Goal: Task Accomplishment & Management: Manage account settings

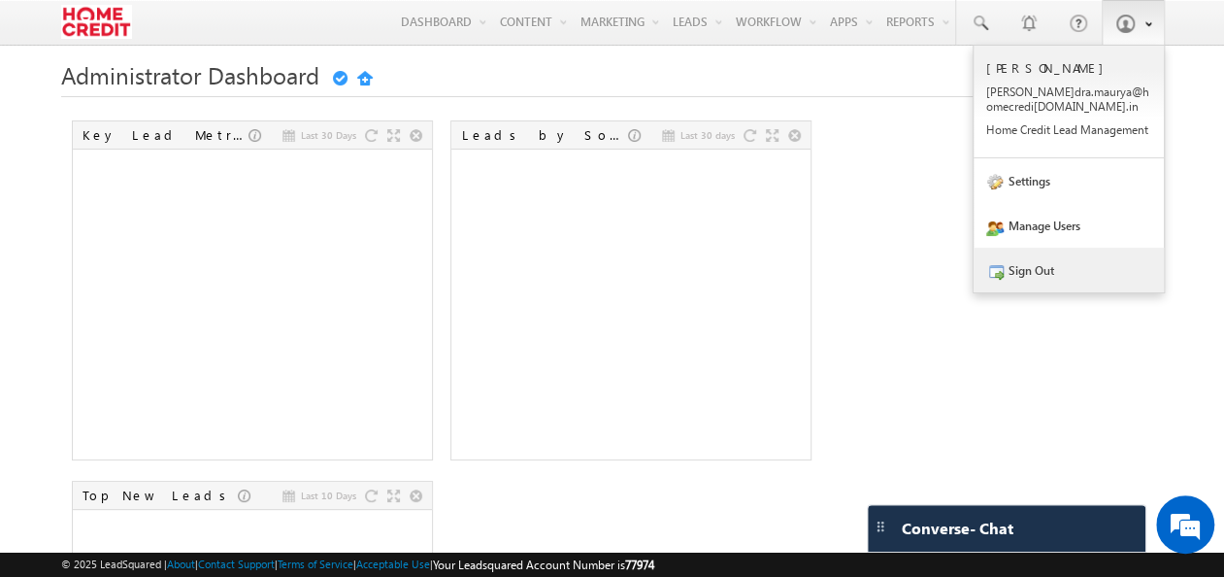
click at [1006, 279] on link "Sign Out" at bounding box center [1069, 270] width 190 height 45
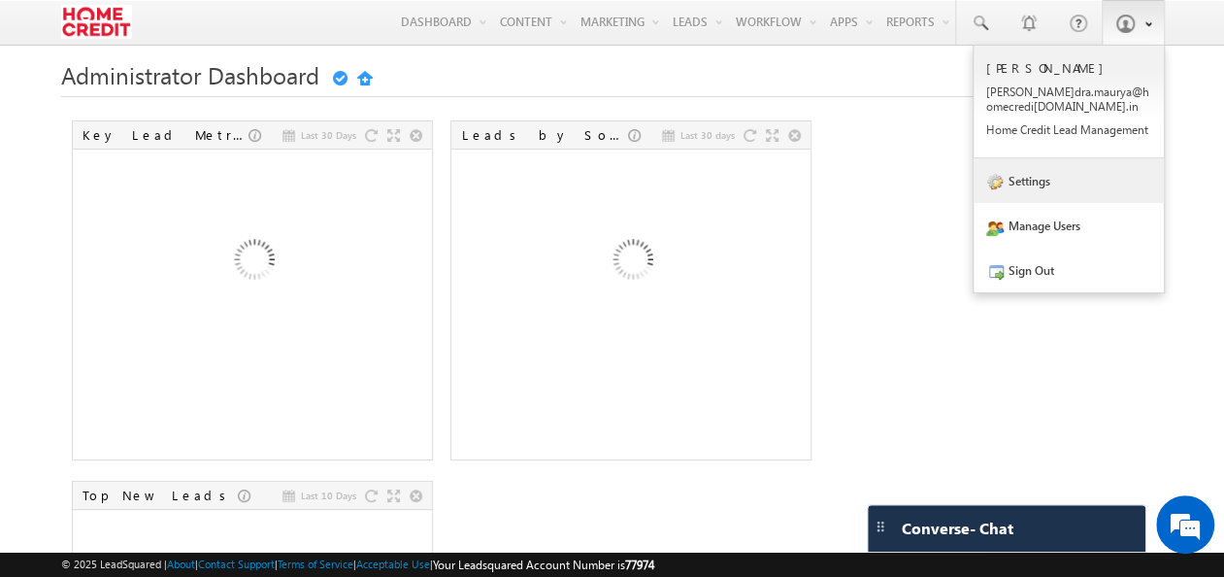
click at [1070, 194] on link "Settings" at bounding box center [1069, 180] width 190 height 45
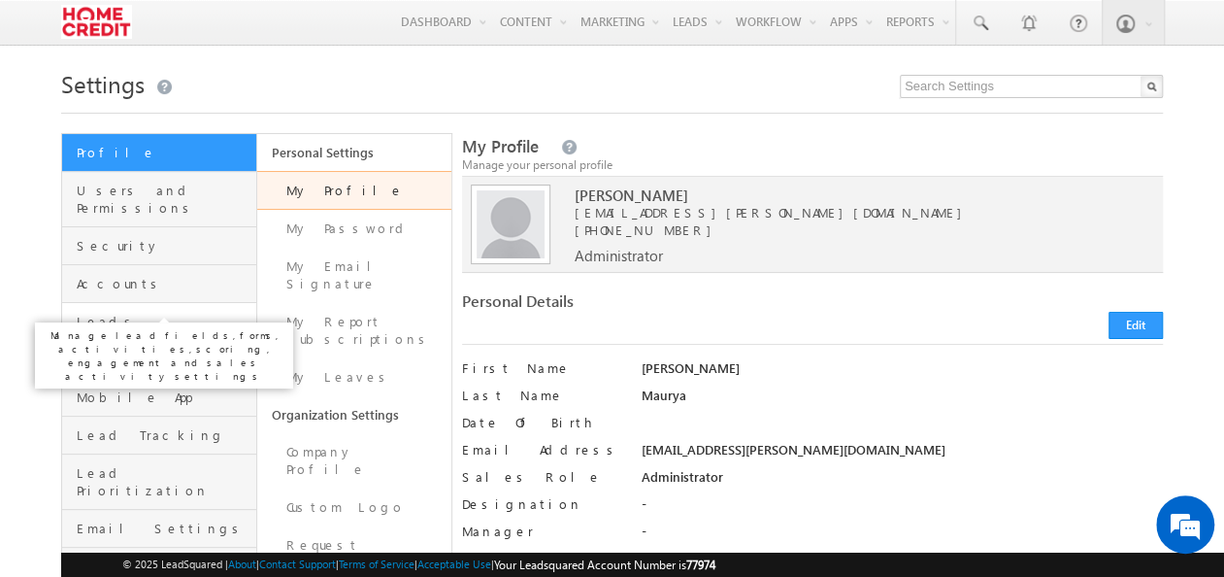
click at [165, 313] on span "Leads" at bounding box center [164, 321] width 175 height 17
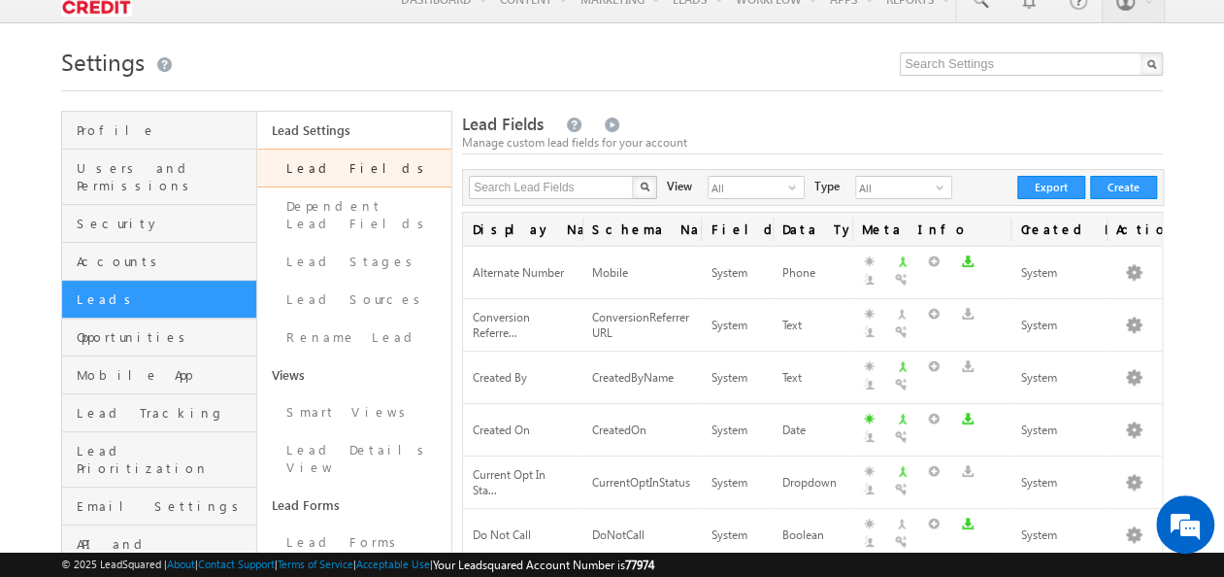
scroll to position [182, 0]
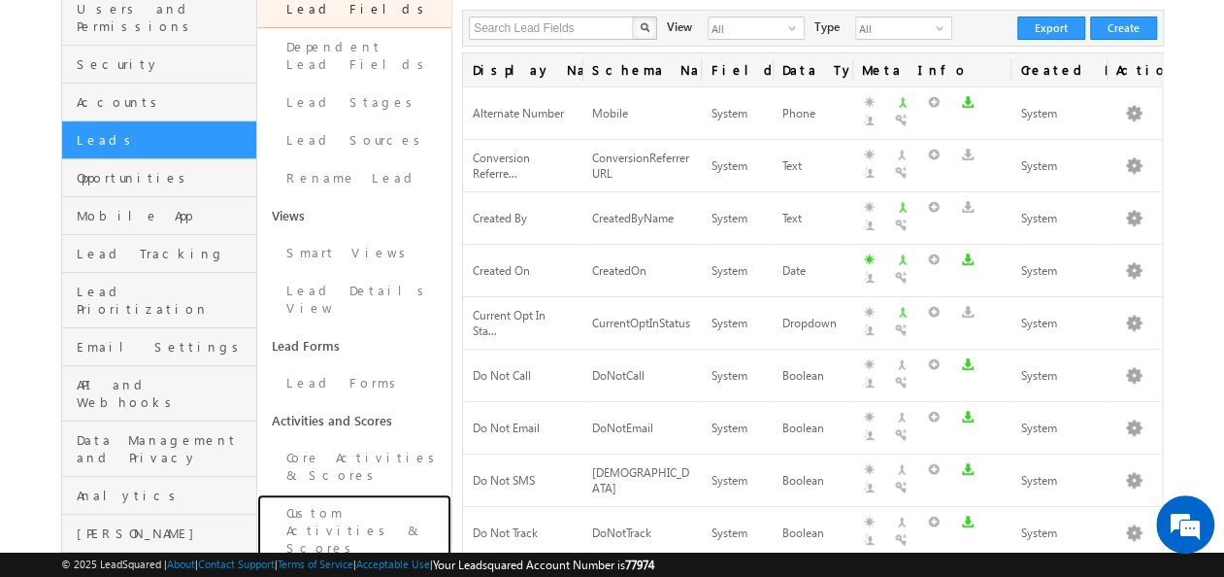
click at [316, 494] on link "Custom Activities & Scores" at bounding box center [354, 530] width 194 height 73
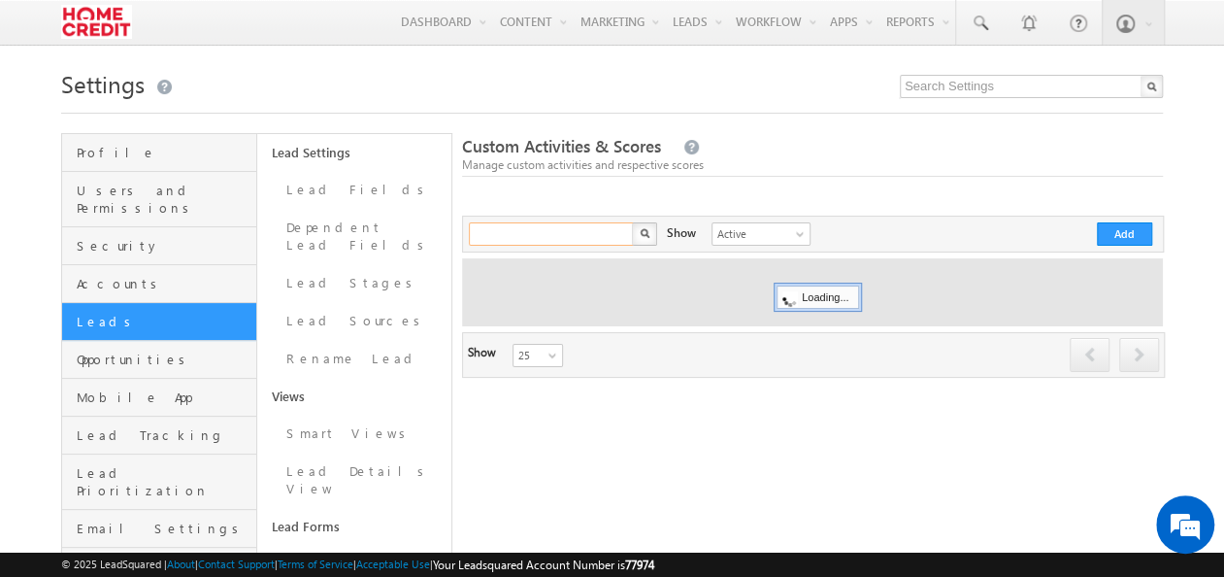
click at [513, 245] on input "text" at bounding box center [552, 233] width 166 height 23
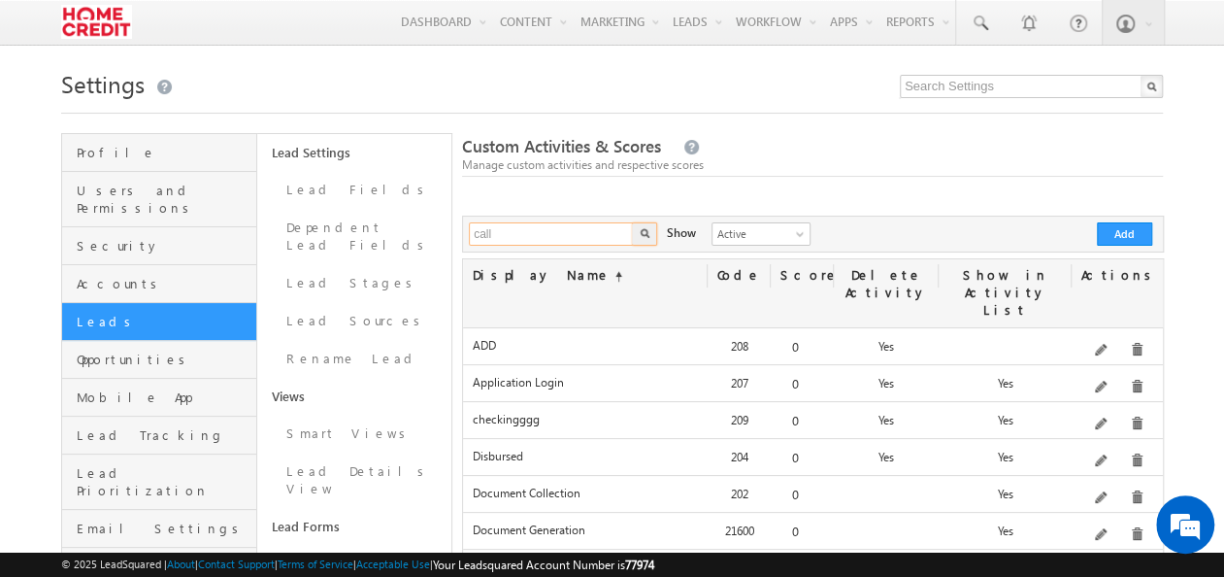
type input "call"
click at [632, 222] on button "button" at bounding box center [644, 233] width 25 height 23
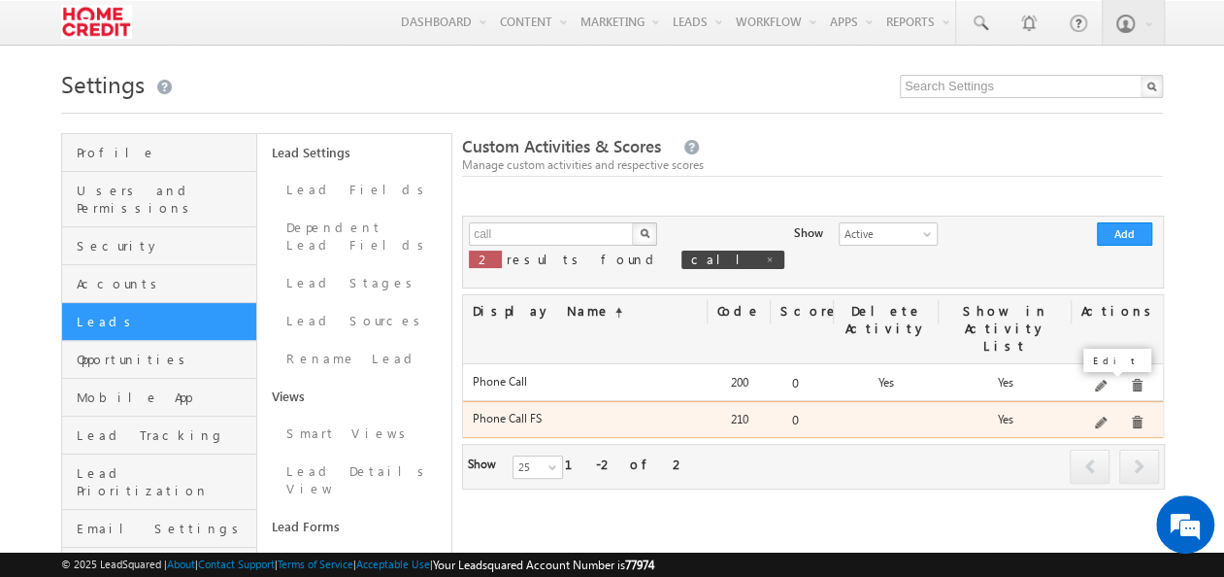
click at [1105, 416] on span at bounding box center [1102, 423] width 15 height 15
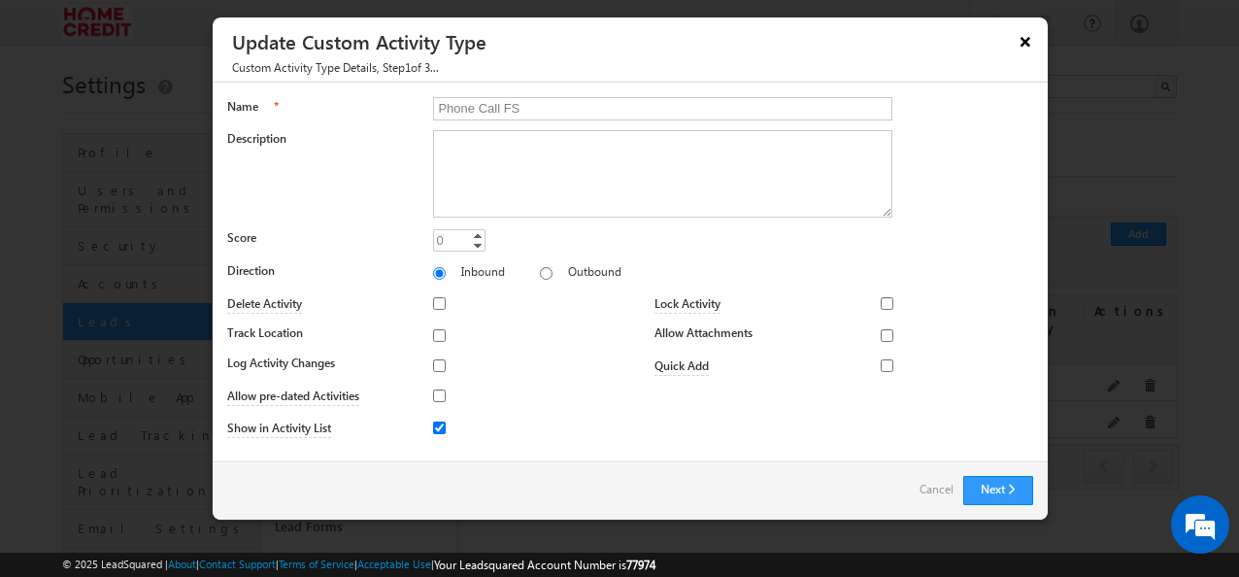
click at [1020, 53] on button "×" at bounding box center [1025, 41] width 31 height 34
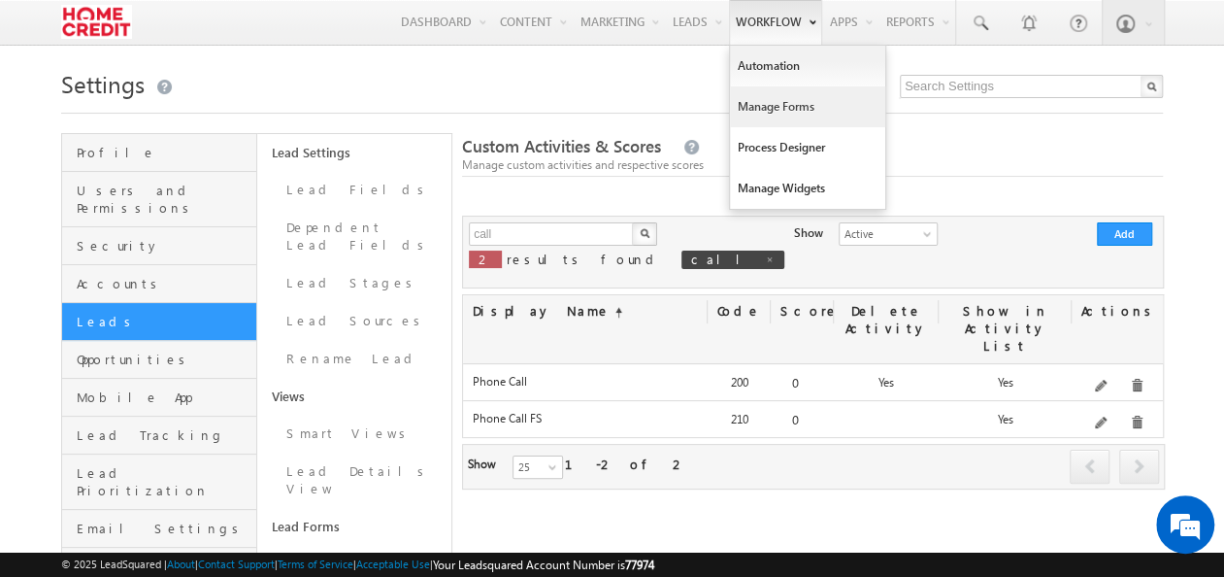
click at [789, 110] on link "Manage Forms" at bounding box center [807, 106] width 155 height 41
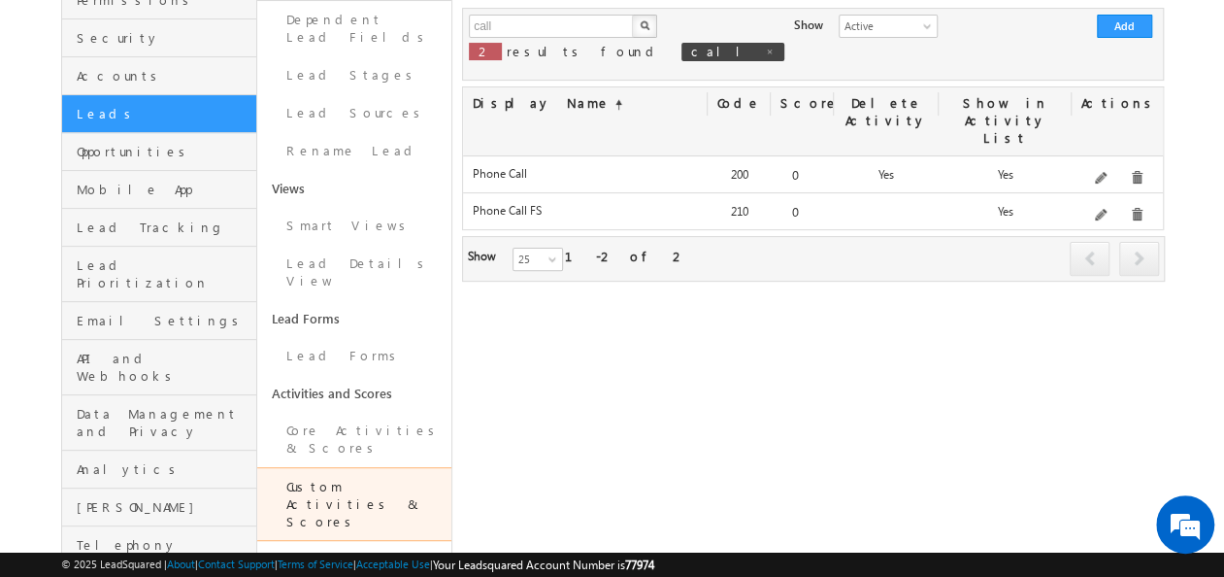
scroll to position [264, 0]
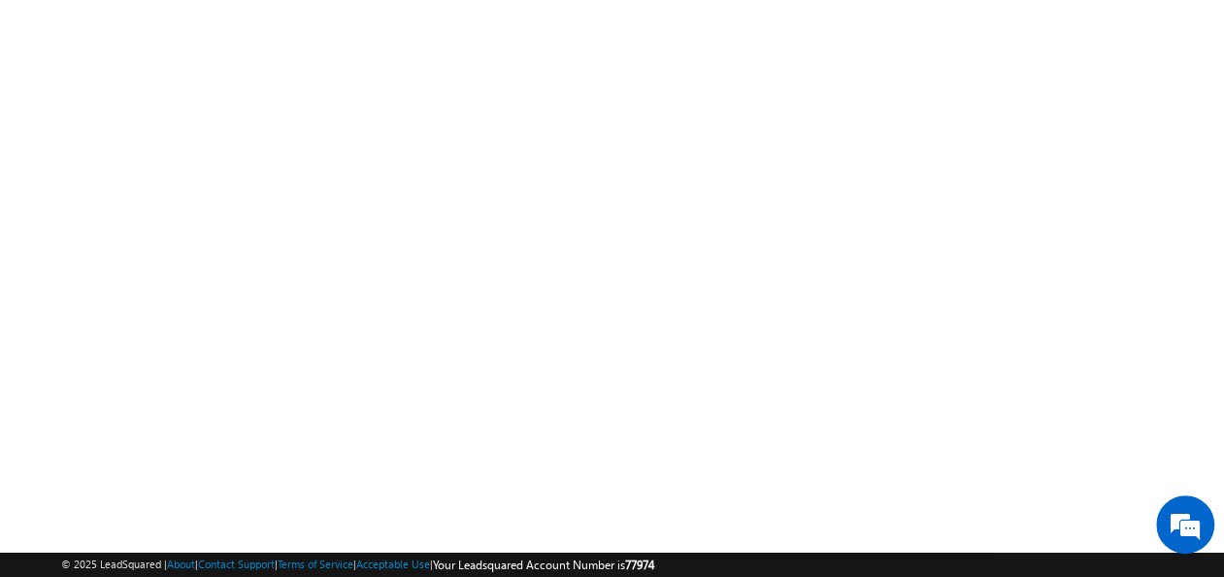
scroll to position [390, 0]
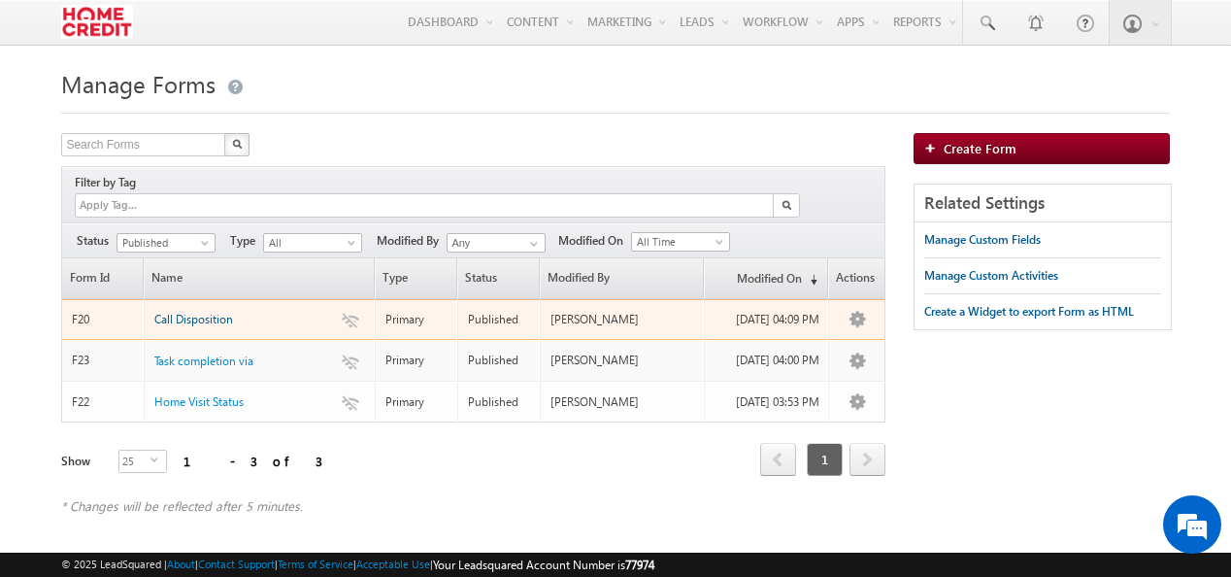
click at [223, 312] on span "Call Disposition" at bounding box center [193, 319] width 79 height 15
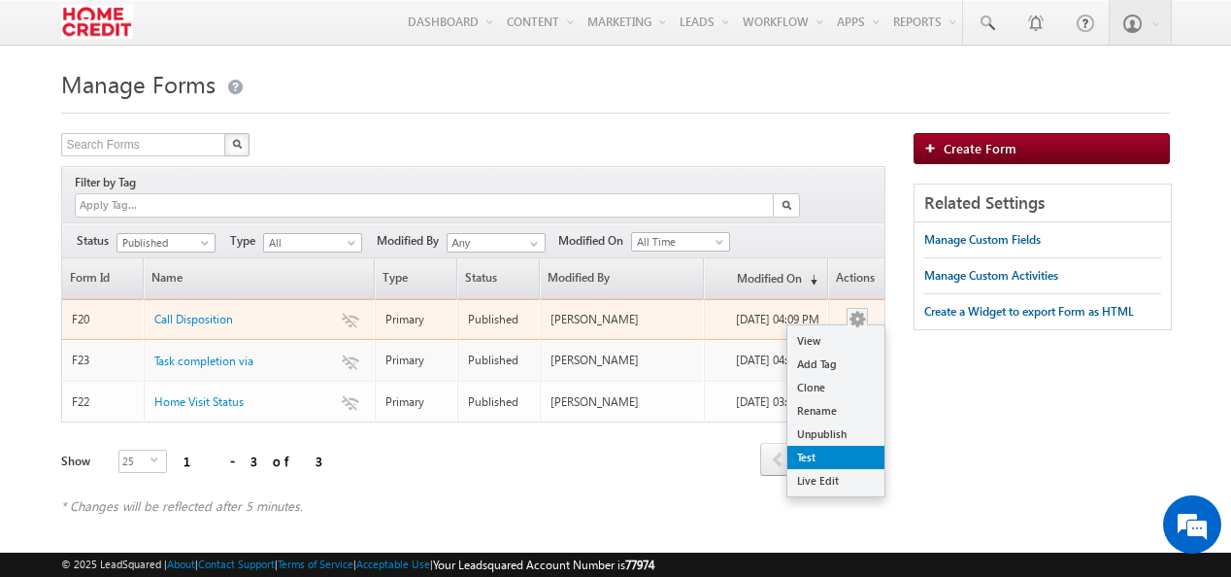
click at [813, 446] on link "Test" at bounding box center [835, 457] width 97 height 23
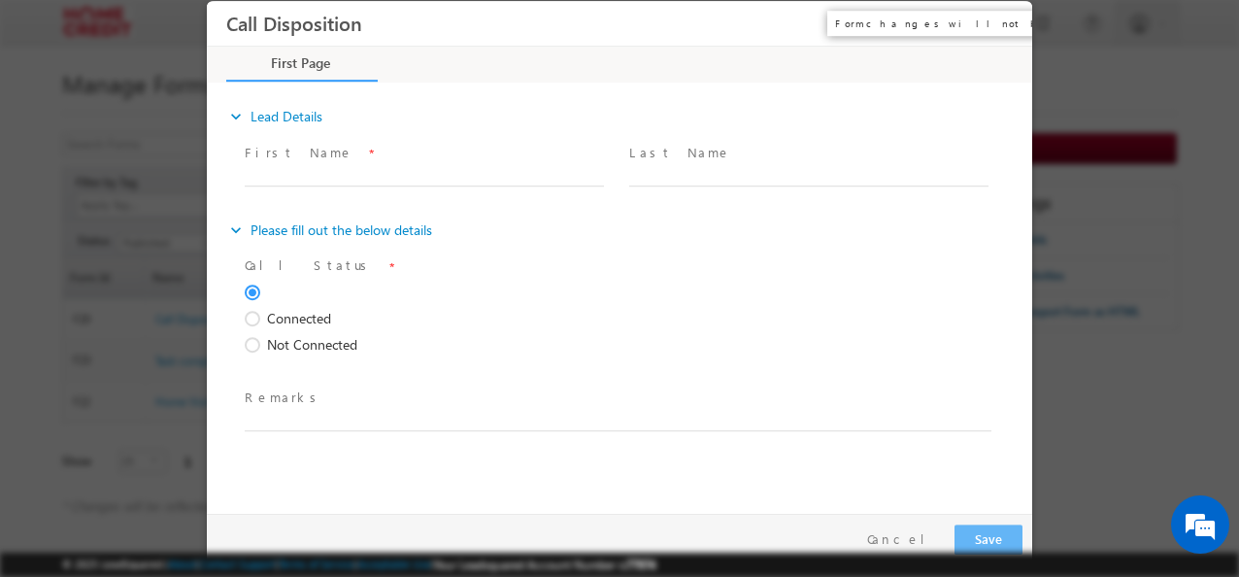
click at [1010, 23] on button "×" at bounding box center [1002, 24] width 33 height 36
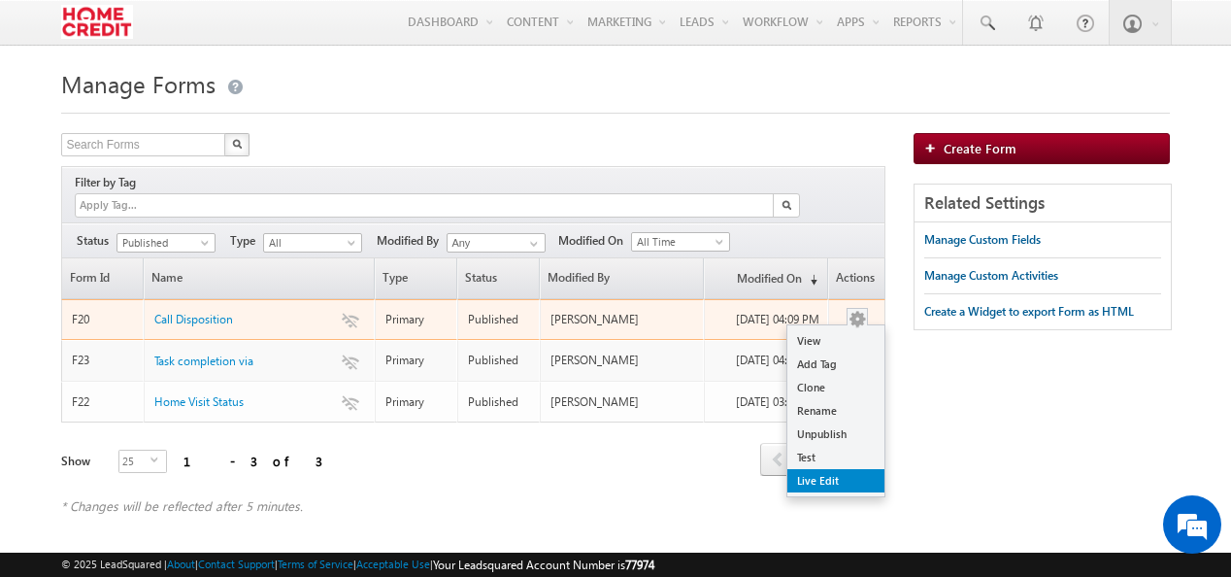
click at [846, 469] on link "Live Edit" at bounding box center [835, 480] width 97 height 23
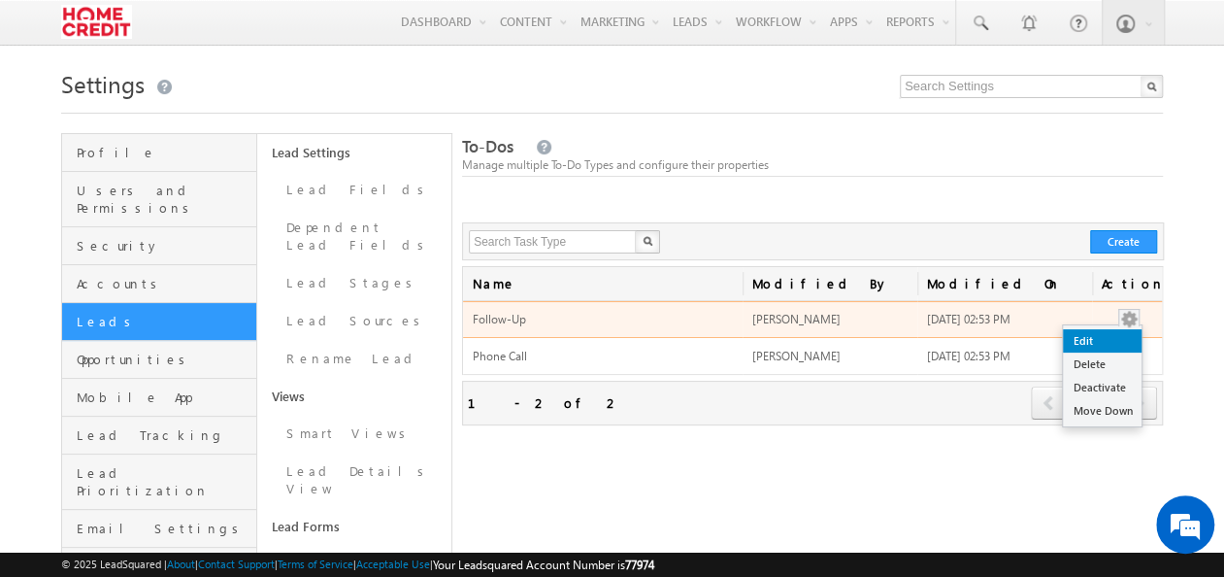
click at [1099, 340] on link "Edit" at bounding box center [1102, 340] width 79 height 23
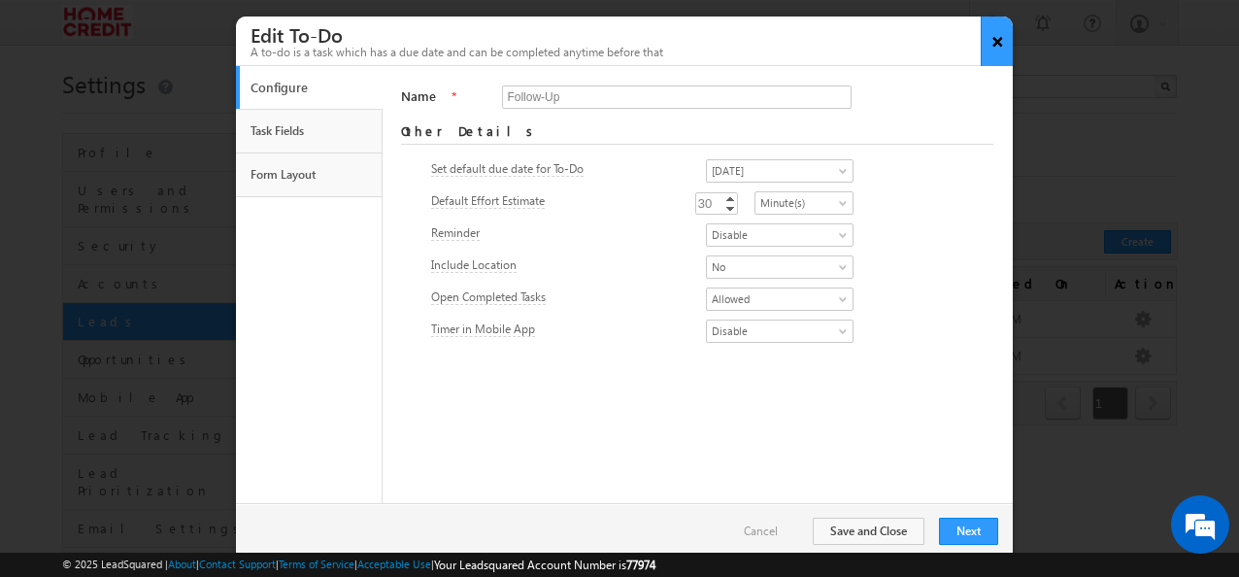
click at [990, 44] on button "×" at bounding box center [996, 42] width 32 height 50
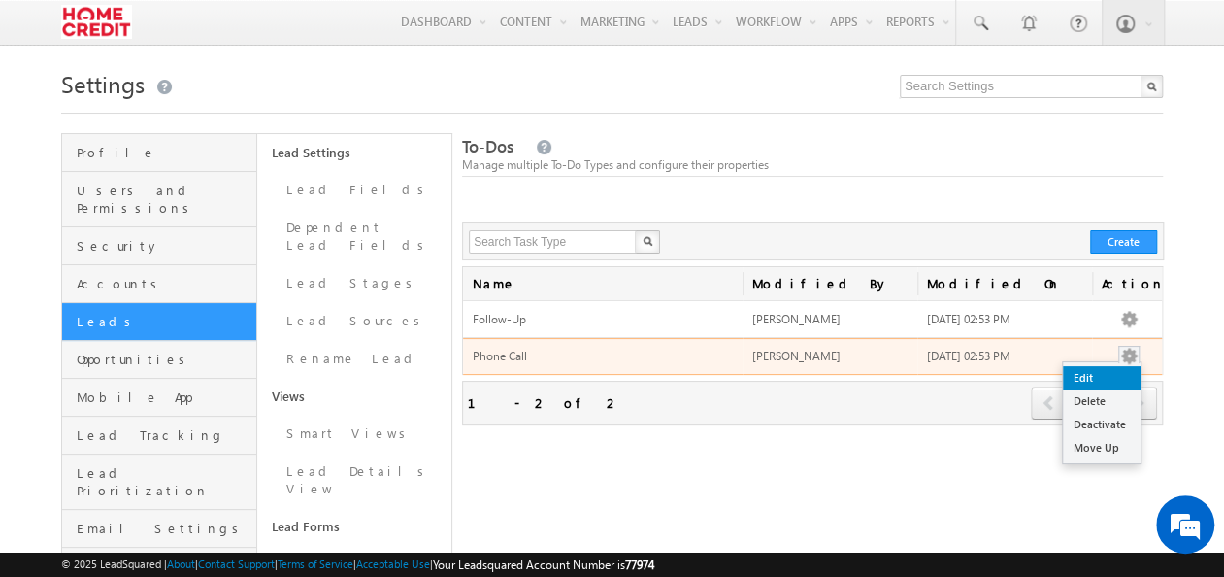
click at [1121, 373] on link "Edit" at bounding box center [1102, 377] width 78 height 23
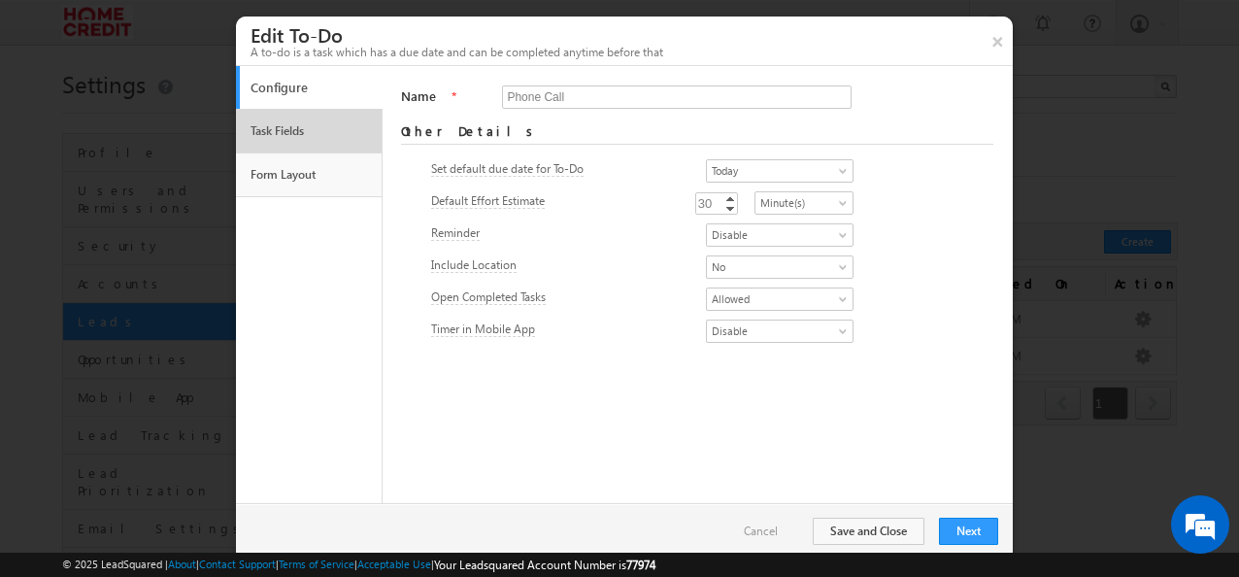
click at [299, 118] on link "Task Fields" at bounding box center [309, 131] width 127 height 33
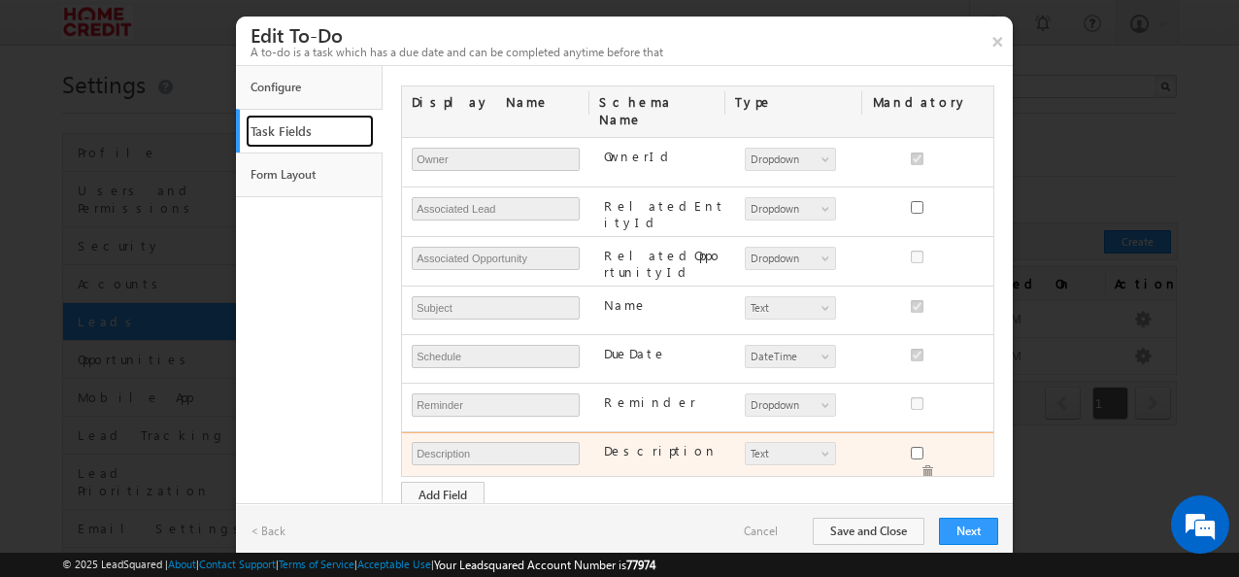
scroll to position [146, 0]
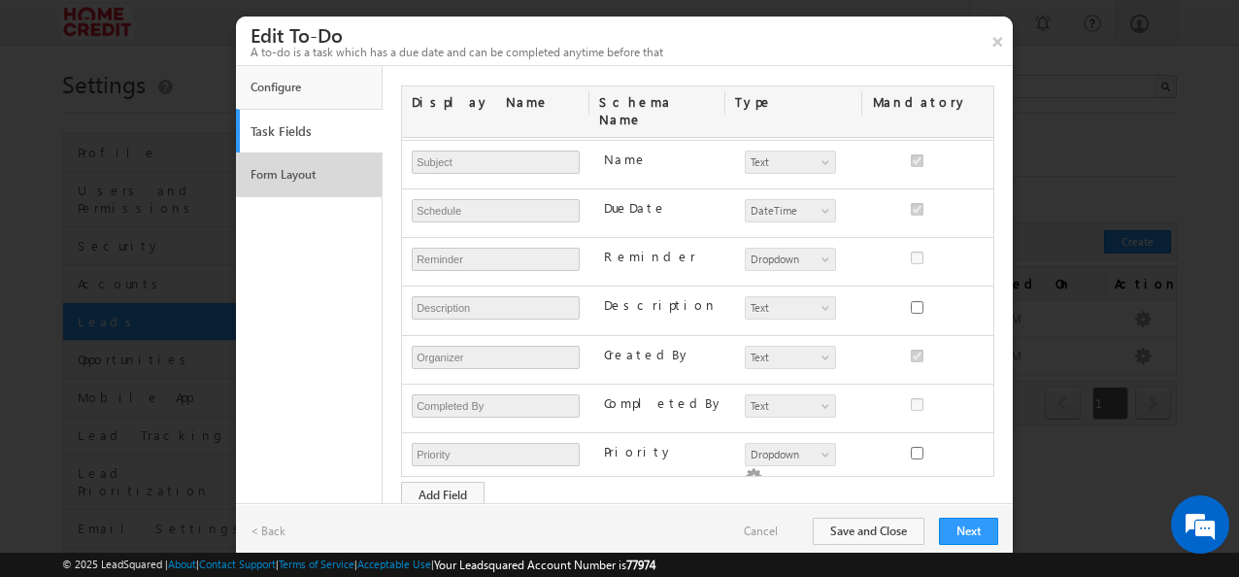
click at [288, 173] on link "Form Layout" at bounding box center [309, 174] width 127 height 33
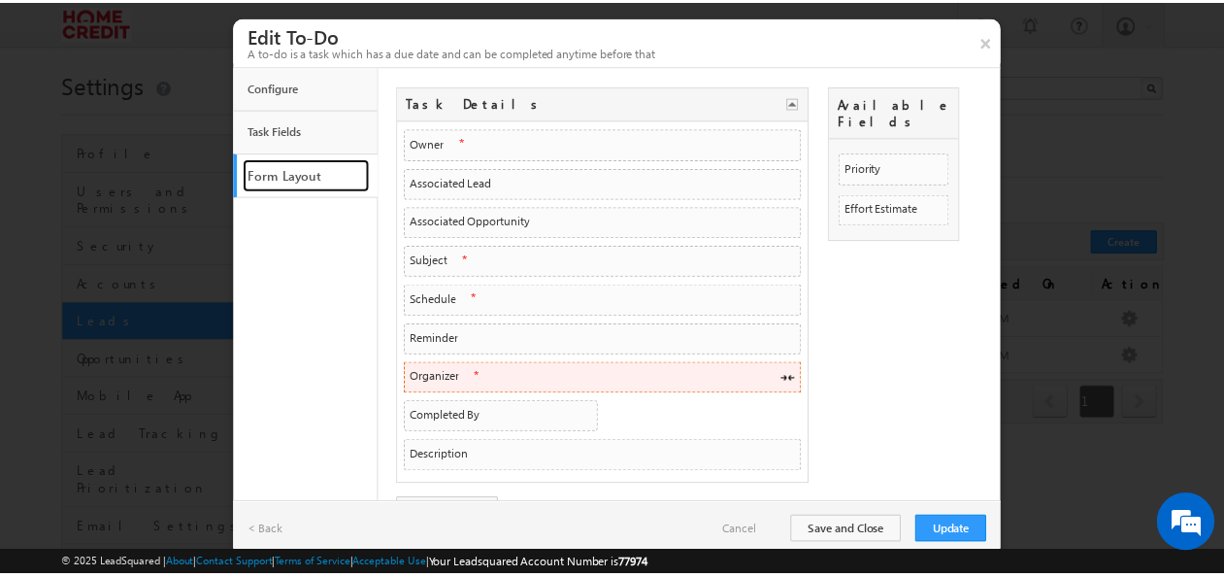
scroll to position [0, 0]
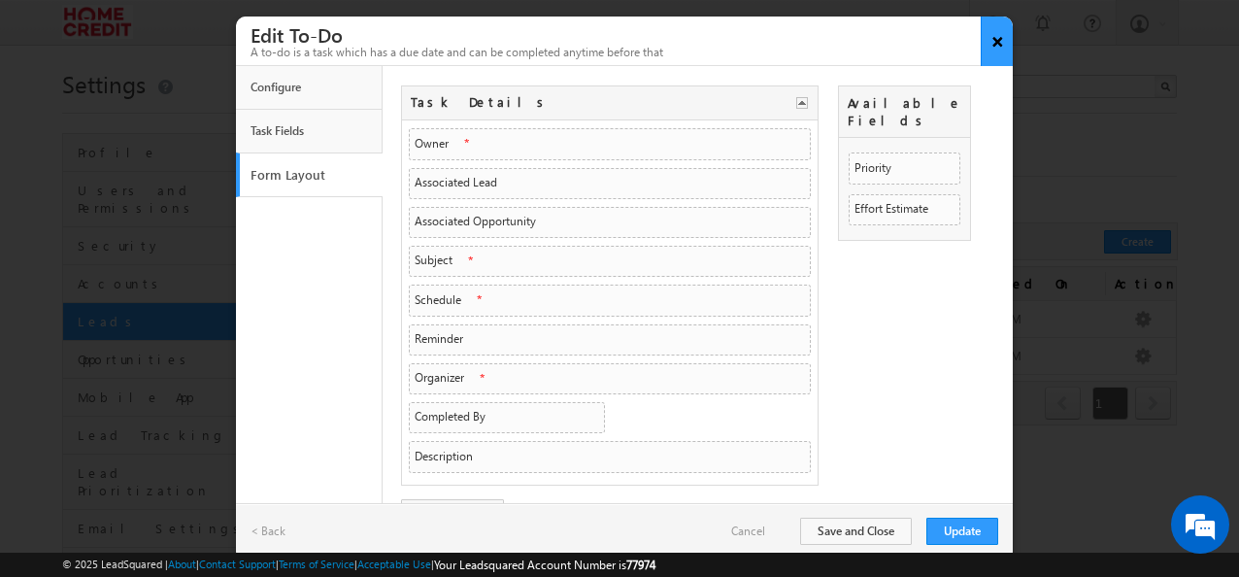
click at [1006, 43] on button "×" at bounding box center [996, 42] width 32 height 50
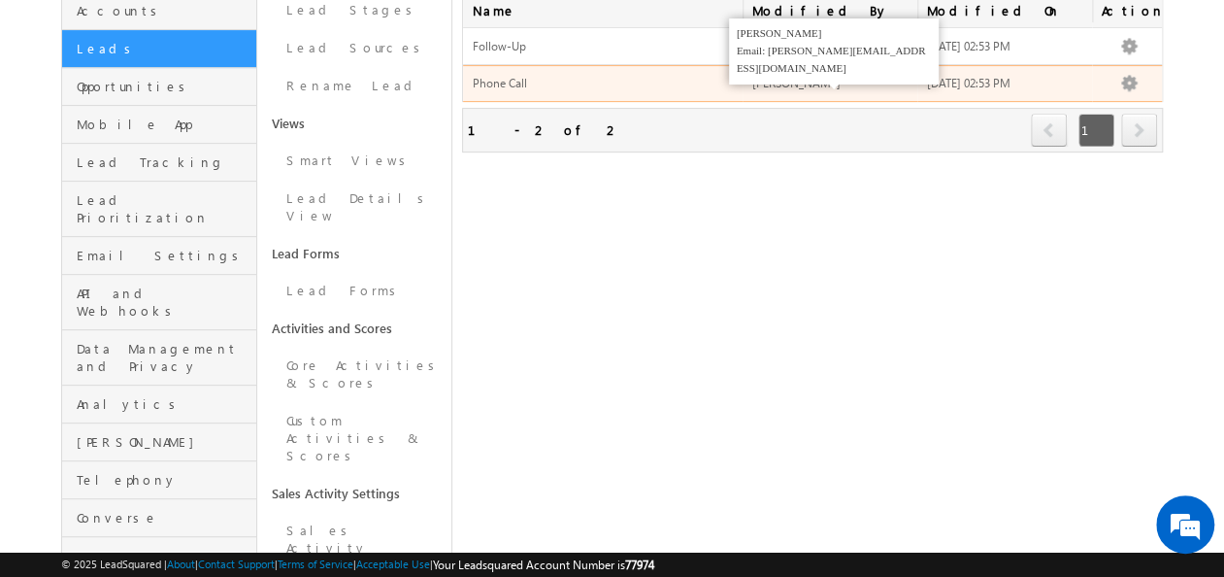
scroll to position [275, 0]
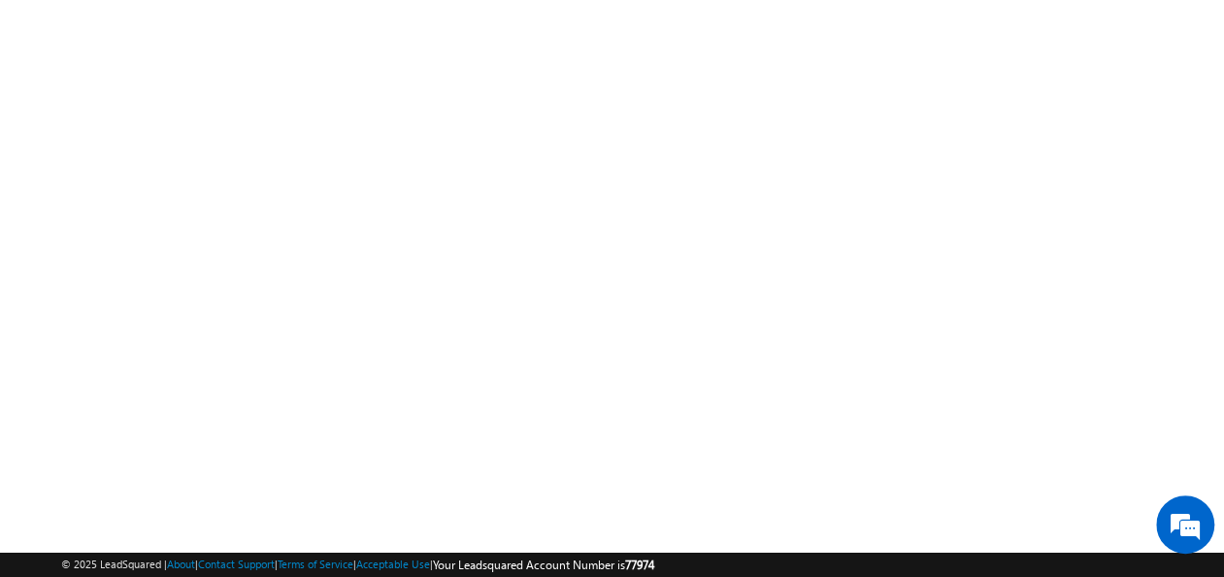
scroll to position [390, 0]
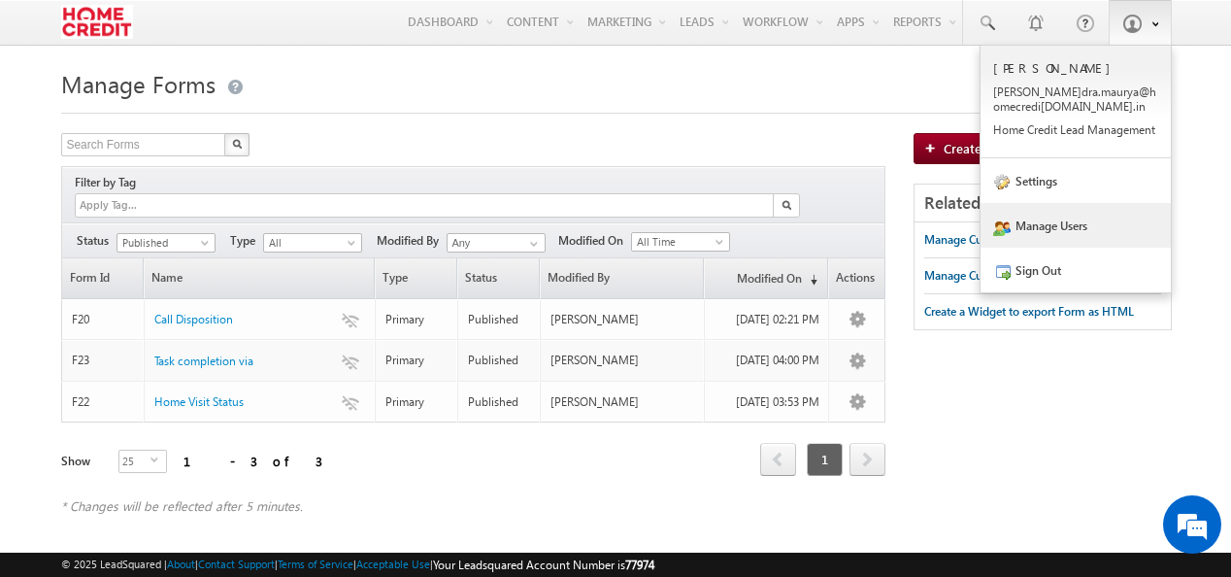
click at [1078, 227] on link "Manage Users" at bounding box center [1075, 225] width 190 height 45
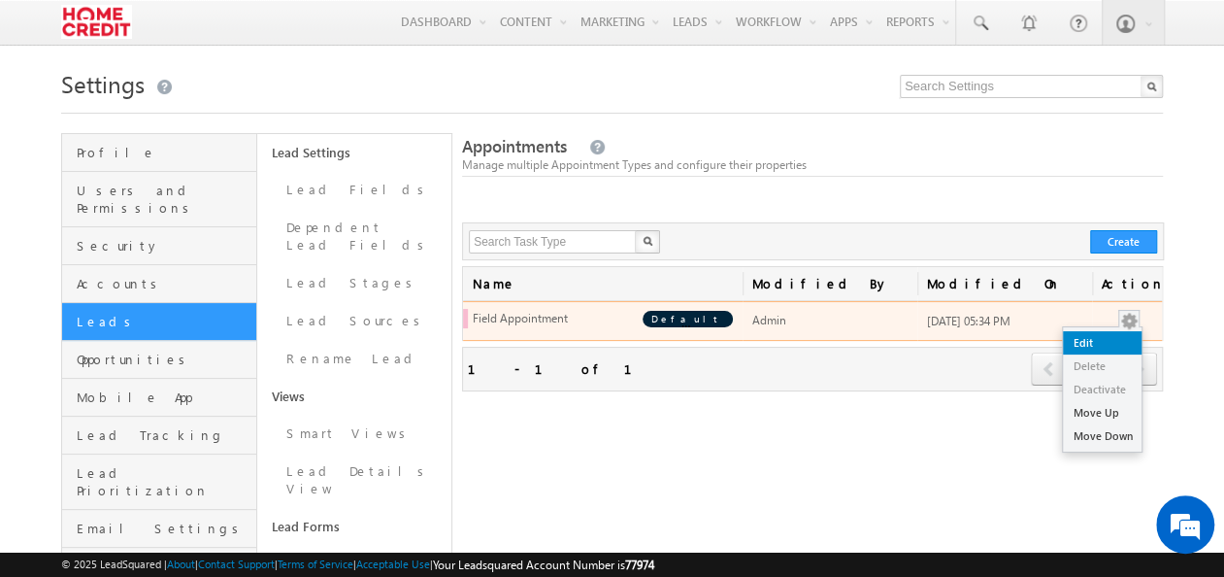
click at [1125, 336] on link "Edit" at bounding box center [1102, 342] width 79 height 23
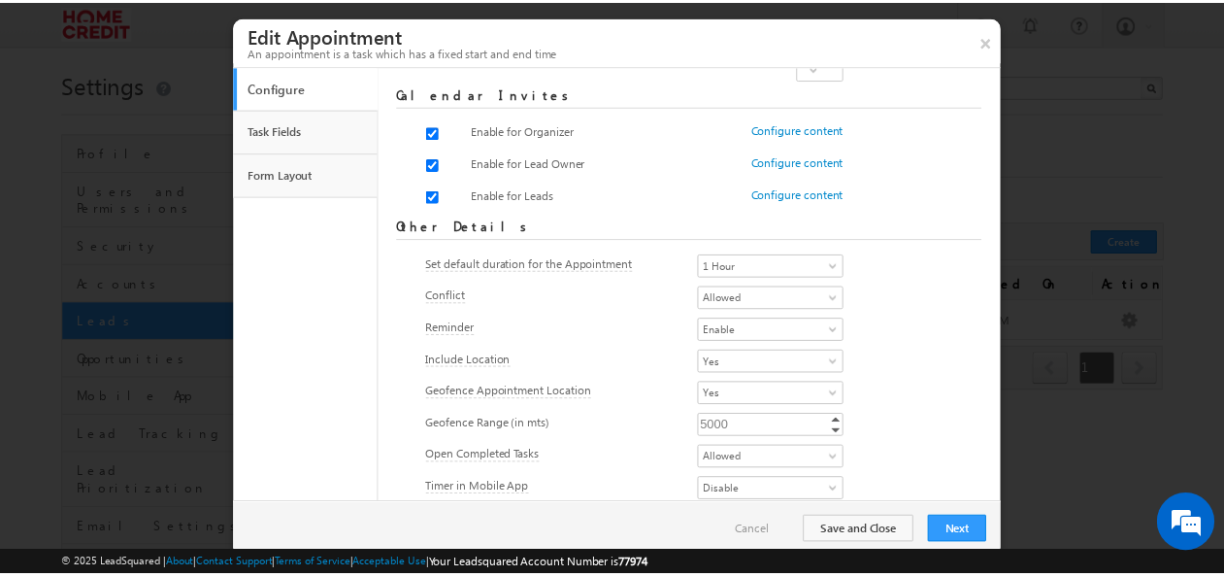
scroll to position [48, 0]
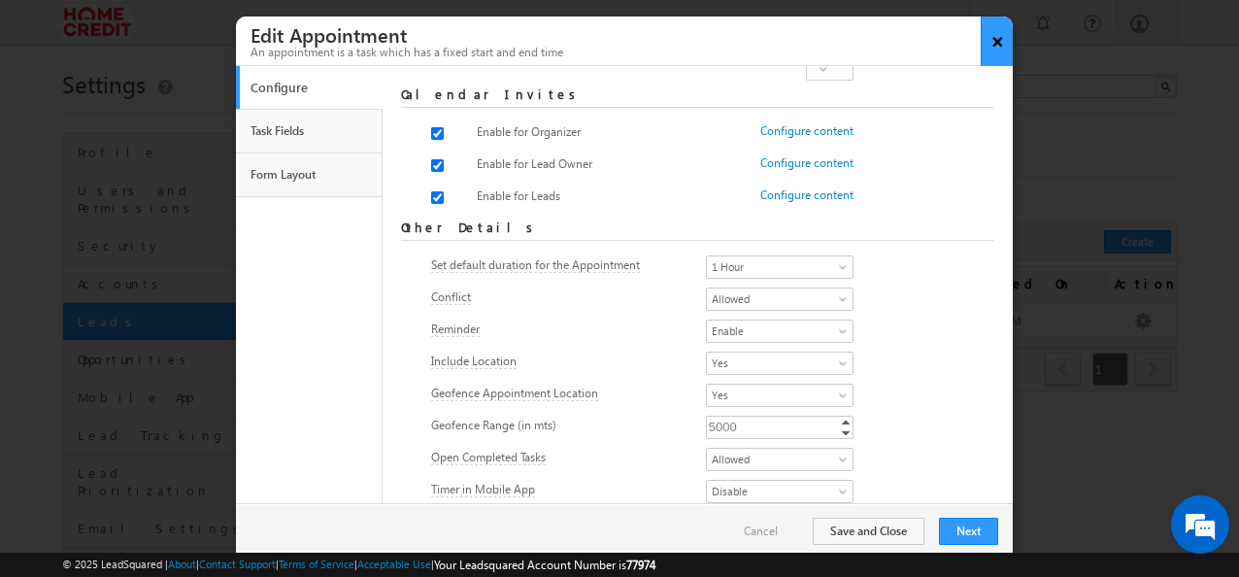
click at [1011, 47] on button "×" at bounding box center [996, 42] width 32 height 50
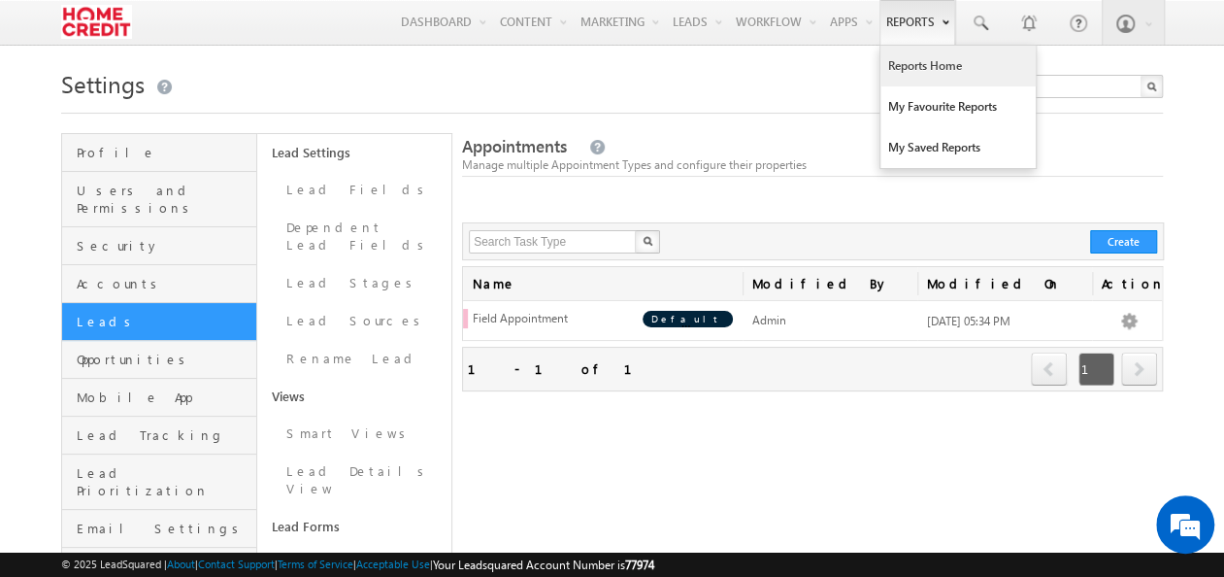
click at [921, 79] on link "Reports Home" at bounding box center [957, 66] width 155 height 41
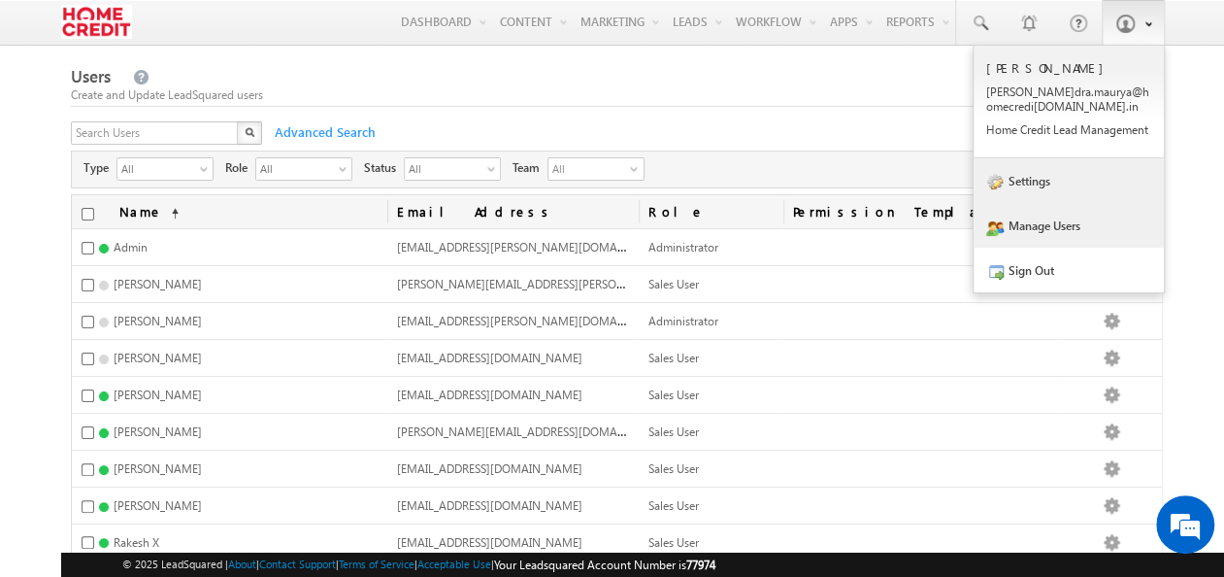
click at [1086, 176] on link "Settings" at bounding box center [1069, 180] width 190 height 45
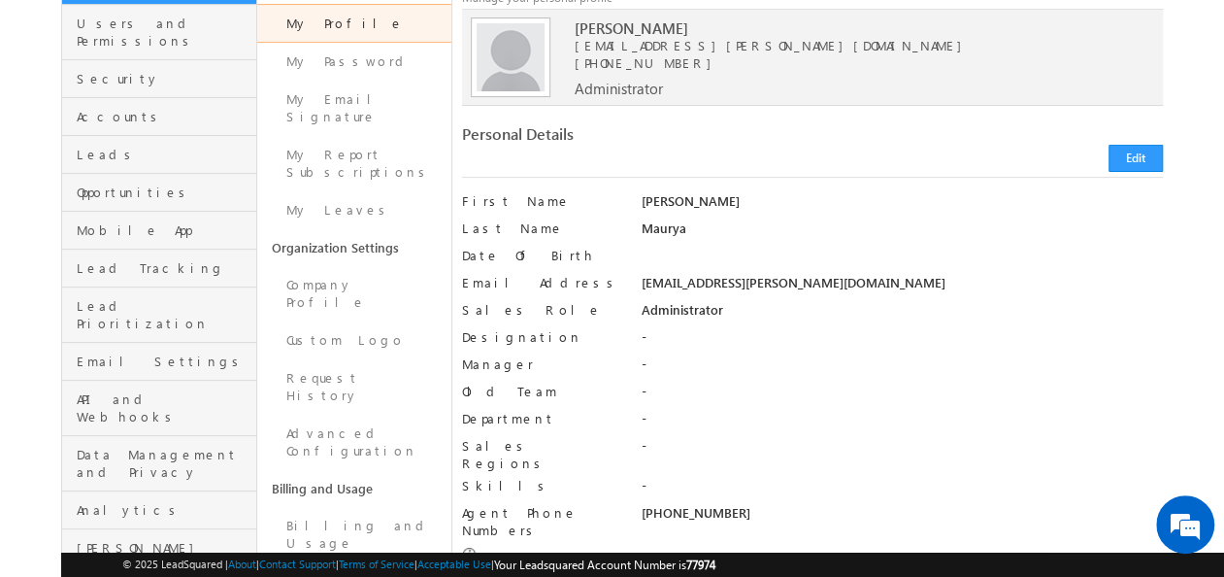
scroll to position [165, 0]
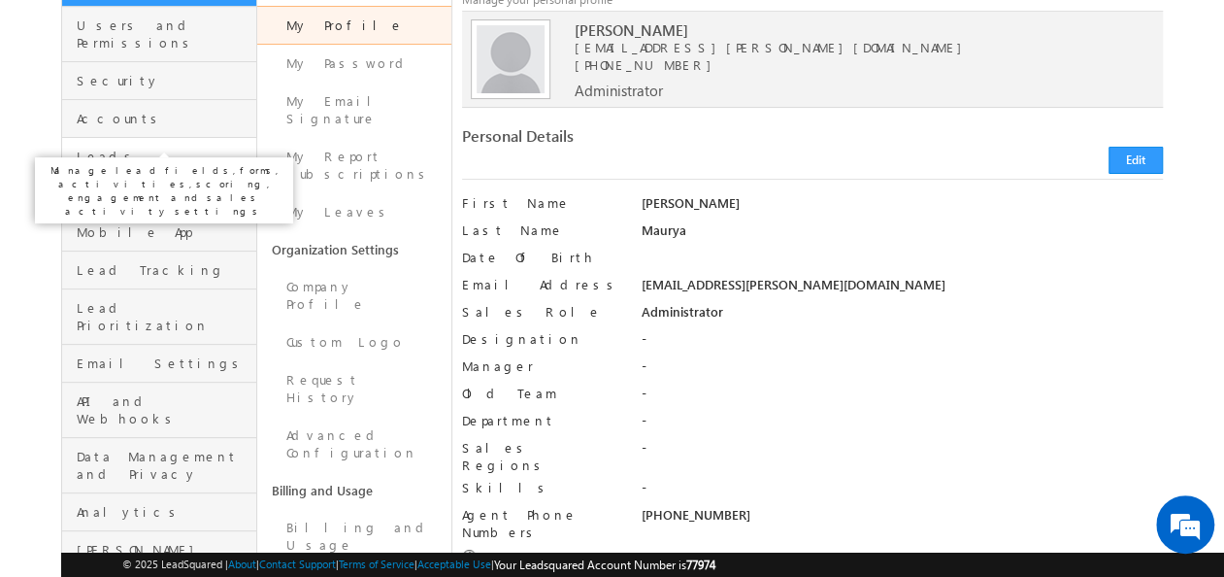
click at [121, 148] on span "Leads" at bounding box center [164, 156] width 175 height 17
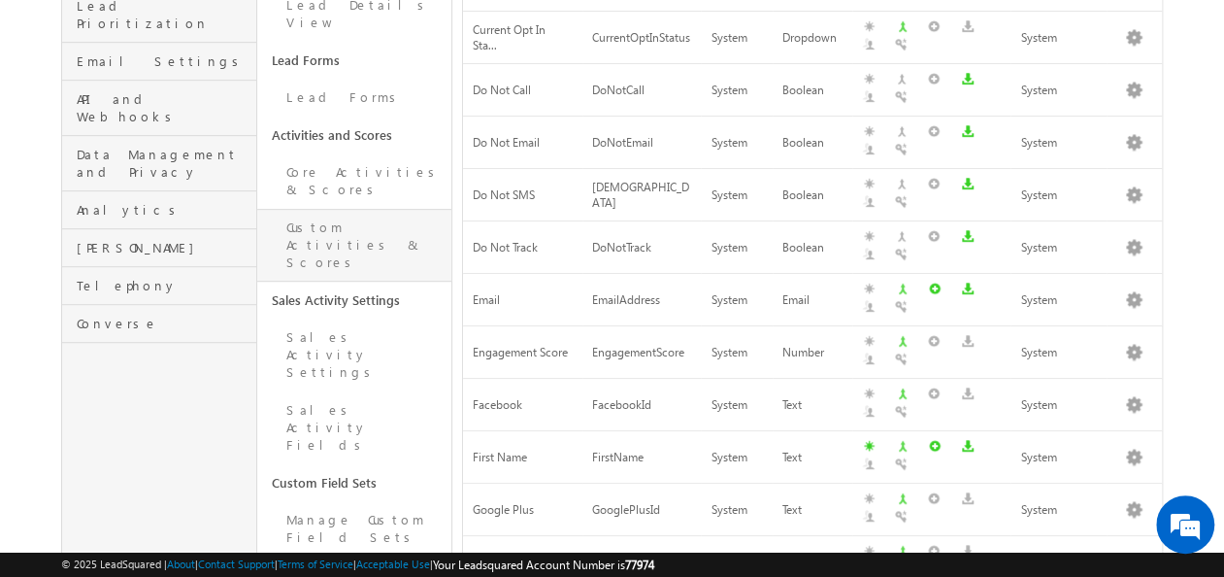
scroll to position [476, 0]
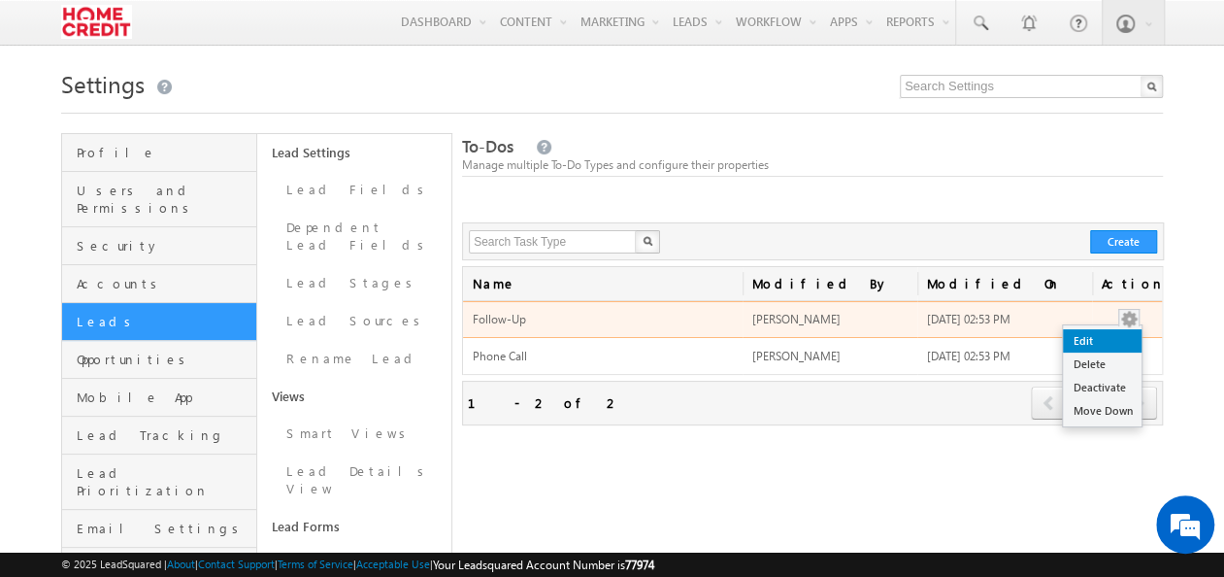
click at [1120, 344] on link "Edit" at bounding box center [1102, 340] width 79 height 23
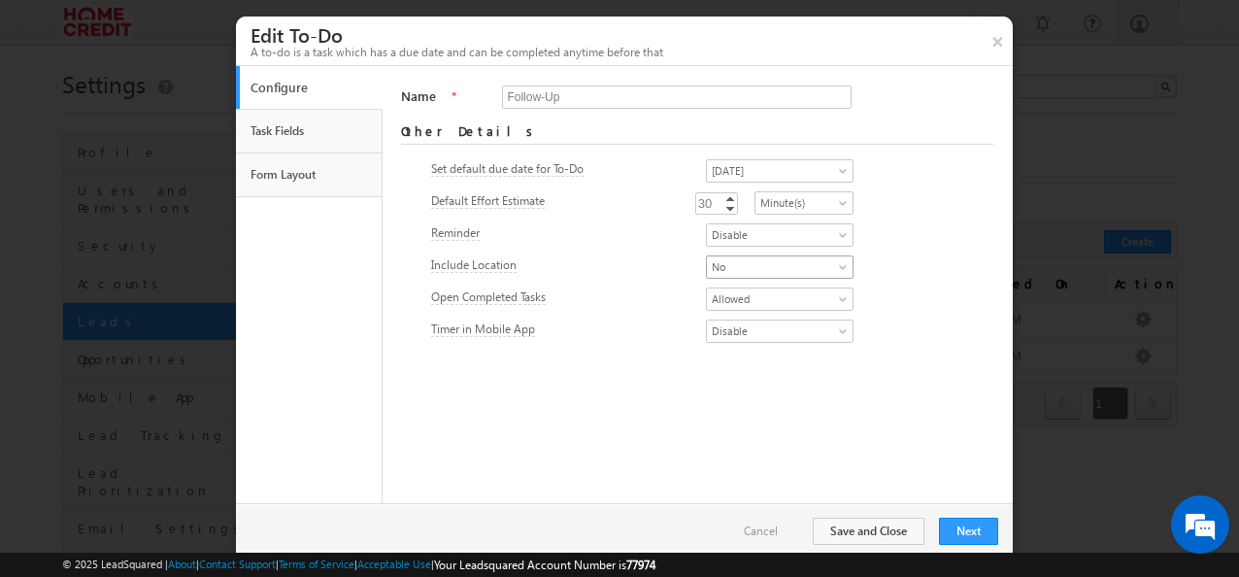
click at [732, 258] on span "No" at bounding box center [774, 266] width 134 height 17
click at [729, 288] on link "Yes" at bounding box center [755, 287] width 147 height 17
click at [842, 520] on button "Save and Close" at bounding box center [868, 530] width 112 height 27
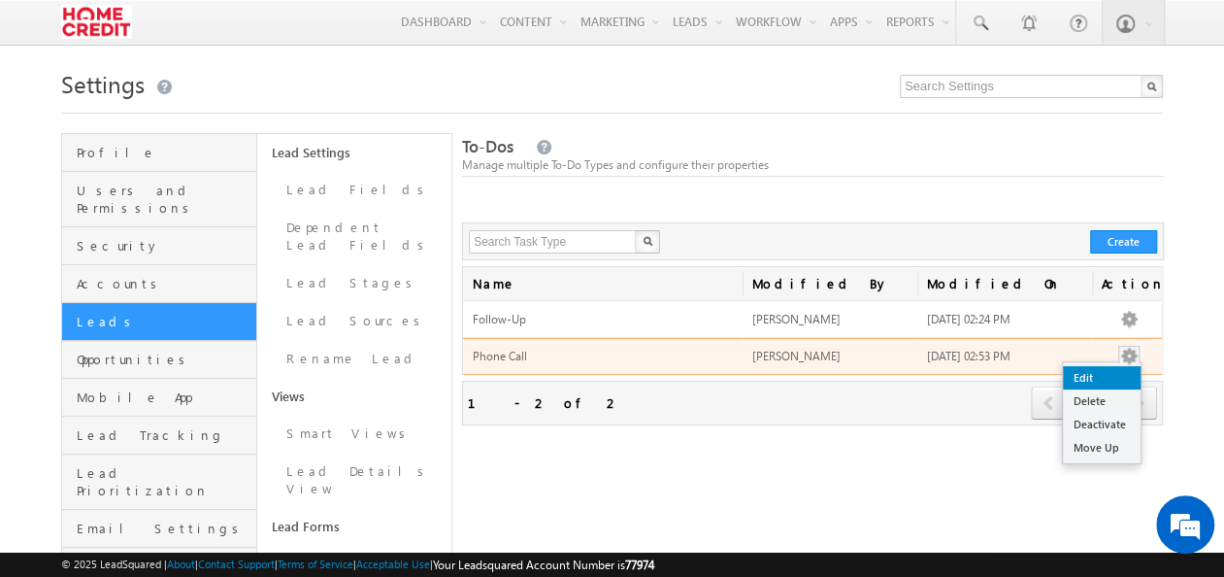
click at [1120, 373] on link "Edit" at bounding box center [1102, 377] width 78 height 23
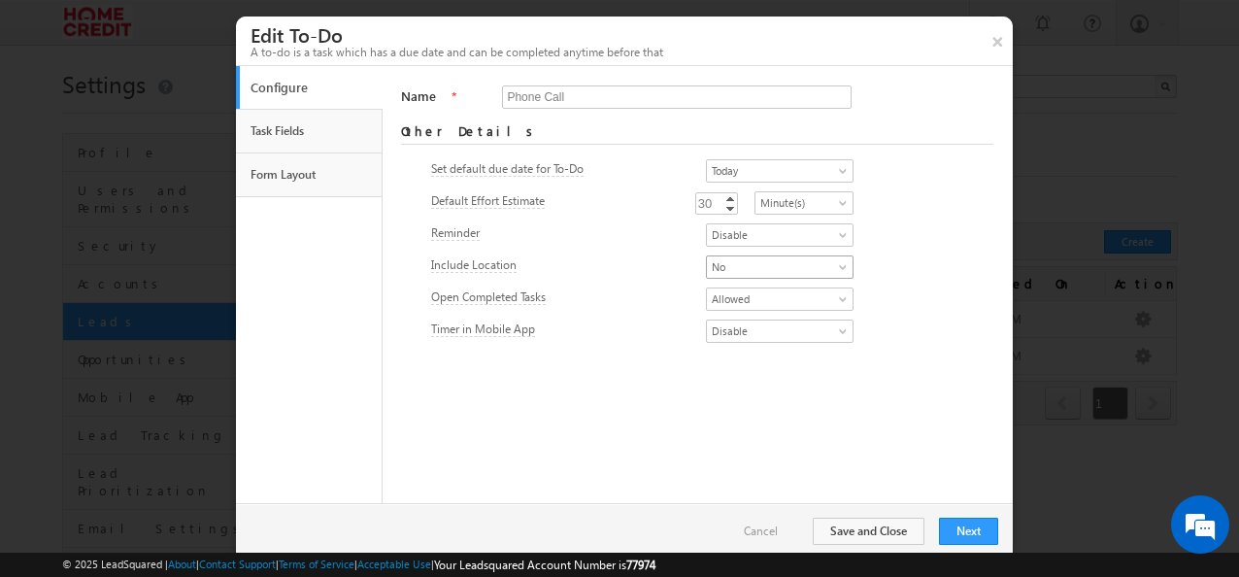
click at [739, 262] on span "No" at bounding box center [774, 266] width 134 height 17
click at [726, 285] on link "Yes" at bounding box center [755, 287] width 147 height 17
click at [902, 536] on button "Save and Close" at bounding box center [868, 530] width 112 height 27
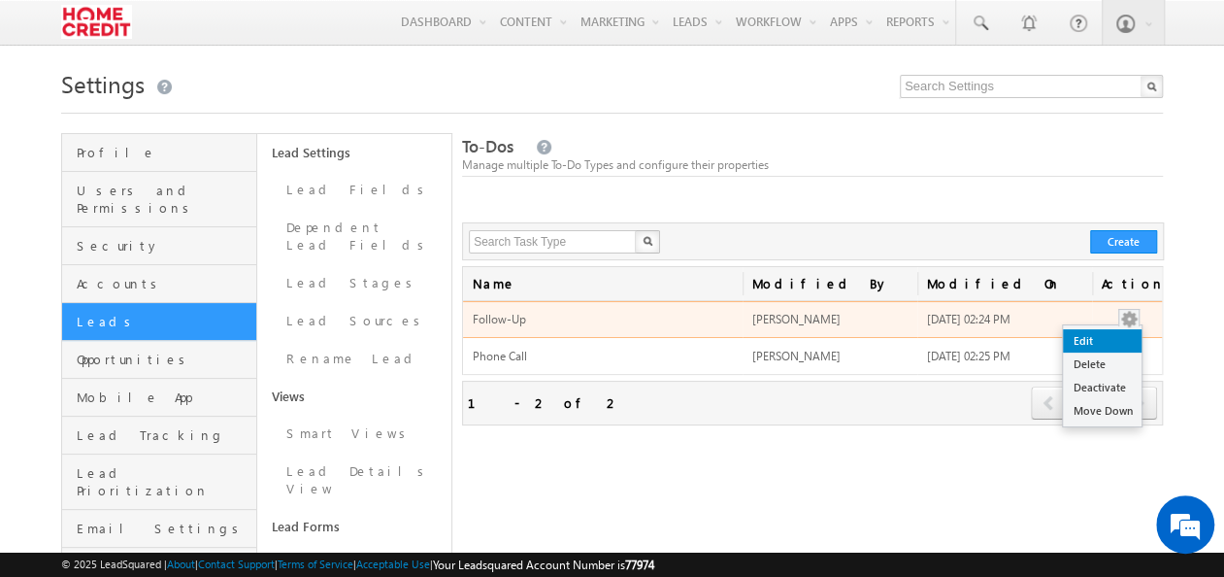
click at [1121, 330] on link "Edit" at bounding box center [1102, 340] width 79 height 23
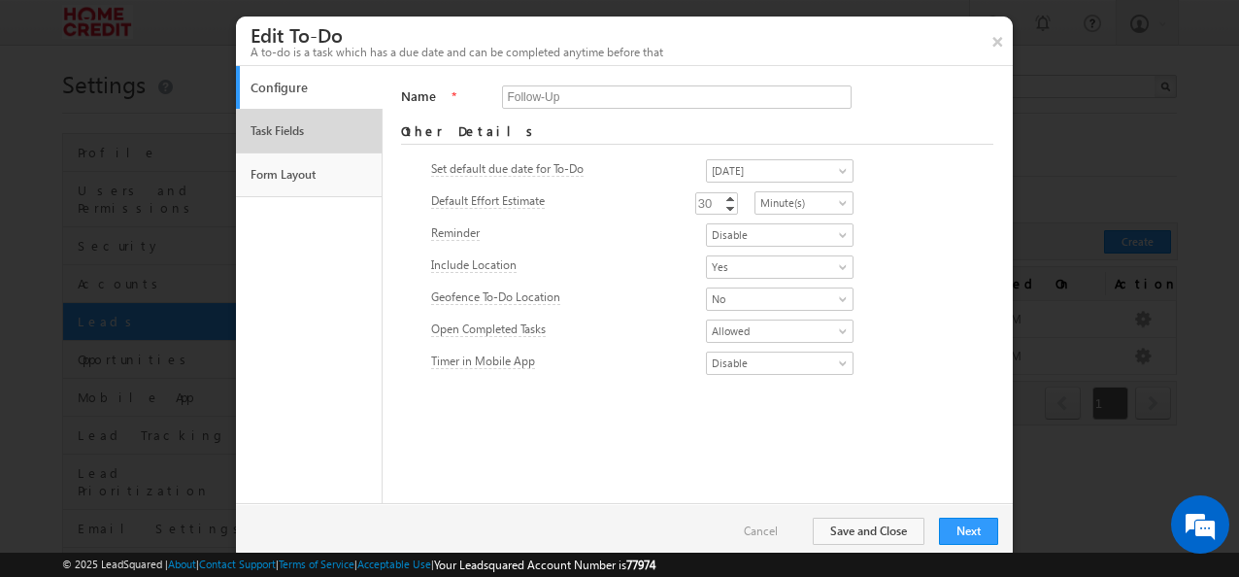
click at [310, 135] on link "Task Fields" at bounding box center [309, 131] width 127 height 33
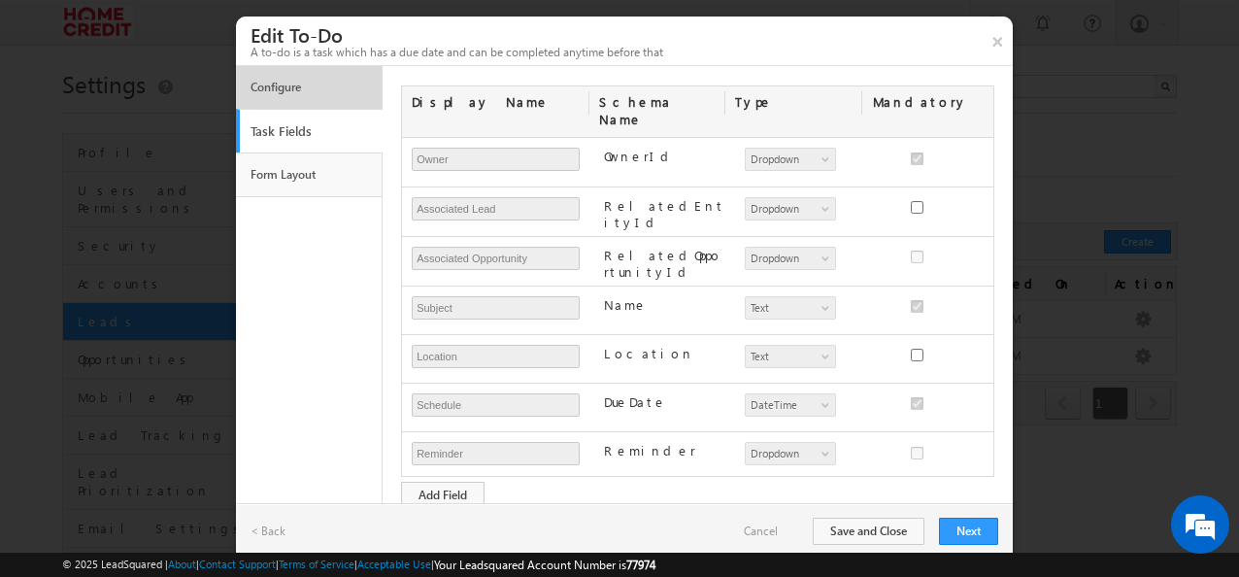
click at [318, 87] on link "Configure" at bounding box center [309, 87] width 127 height 33
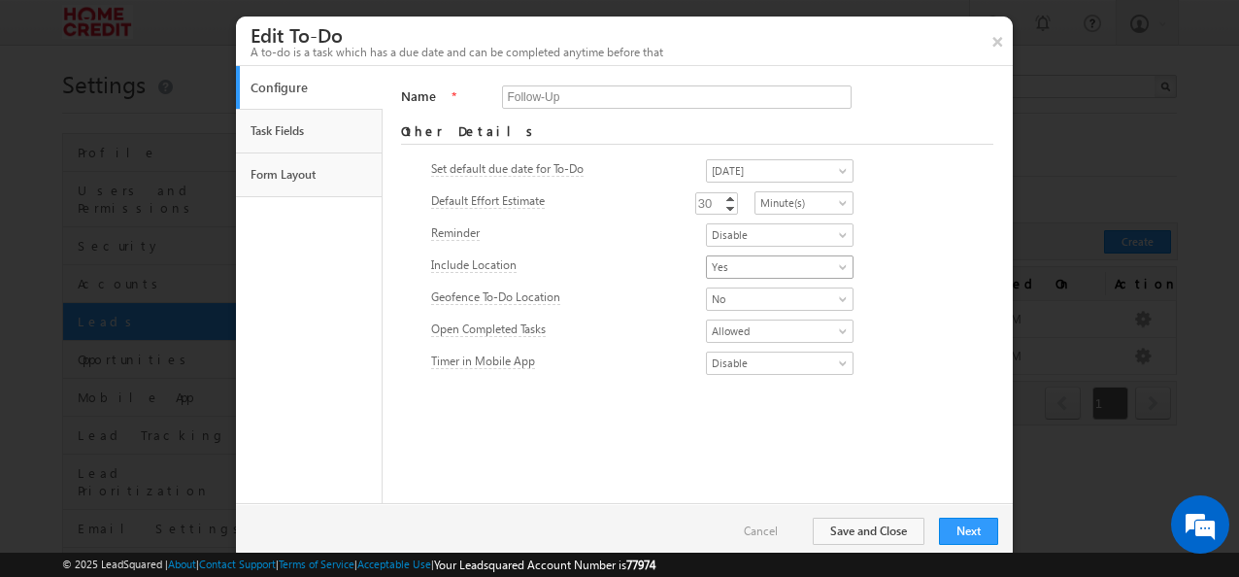
click at [788, 269] on span "Yes" at bounding box center [774, 266] width 134 height 17
click at [752, 300] on link "No" at bounding box center [755, 306] width 147 height 17
click at [860, 530] on button "Save and Close" at bounding box center [868, 530] width 112 height 27
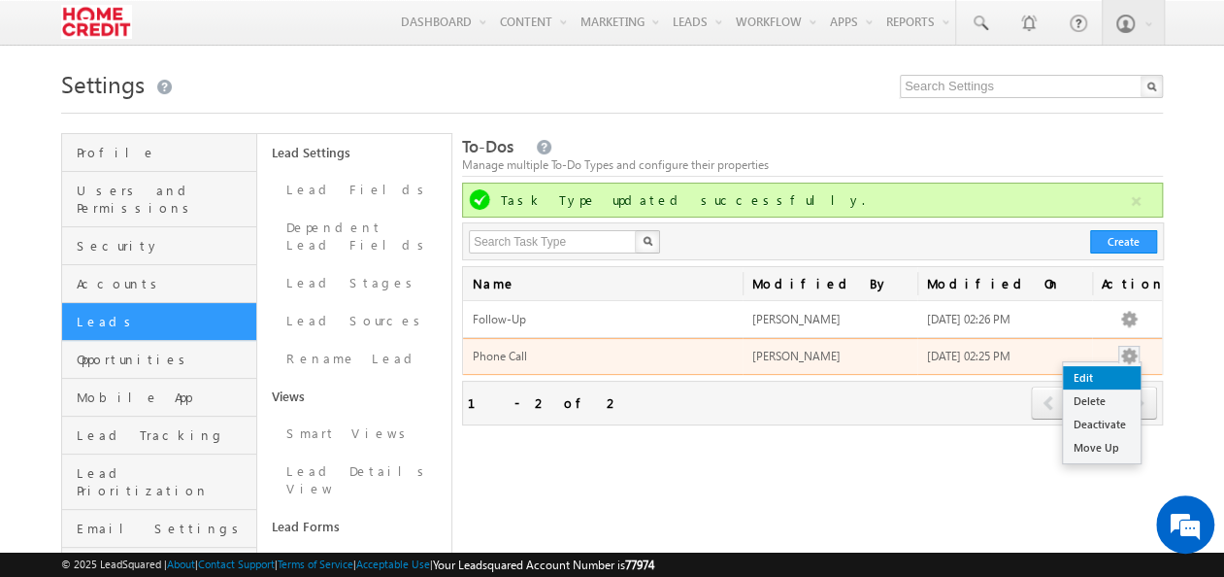
click at [1120, 371] on link "Edit" at bounding box center [1102, 377] width 78 height 23
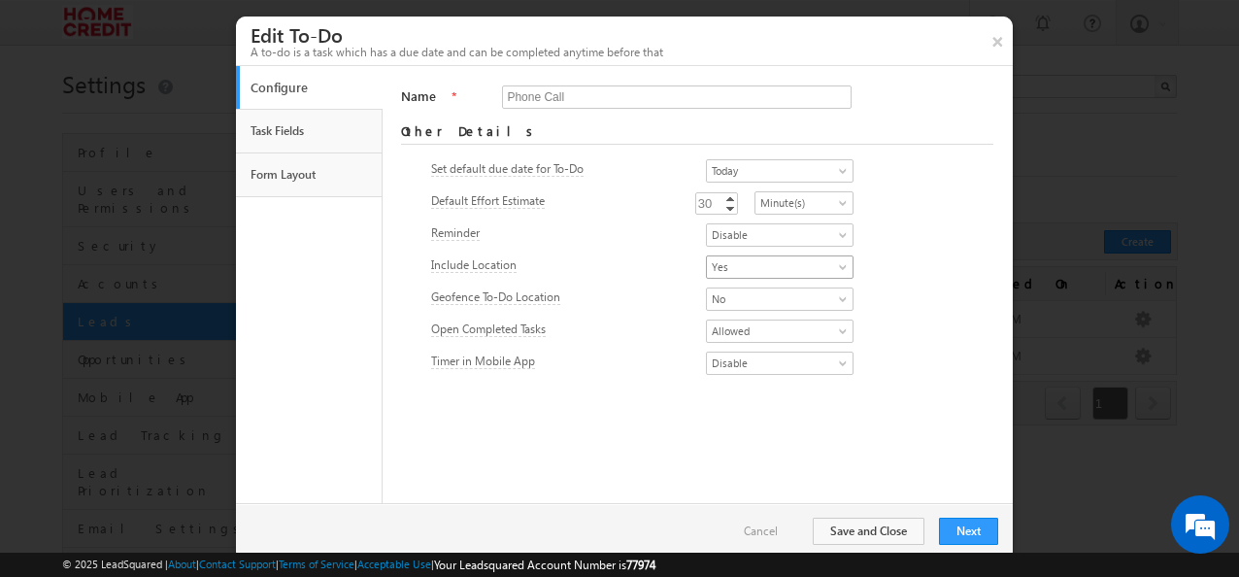
click at [777, 266] on span "Yes" at bounding box center [774, 266] width 134 height 17
click at [756, 301] on link "No" at bounding box center [755, 306] width 147 height 17
click at [848, 532] on button "Save and Close" at bounding box center [868, 530] width 112 height 27
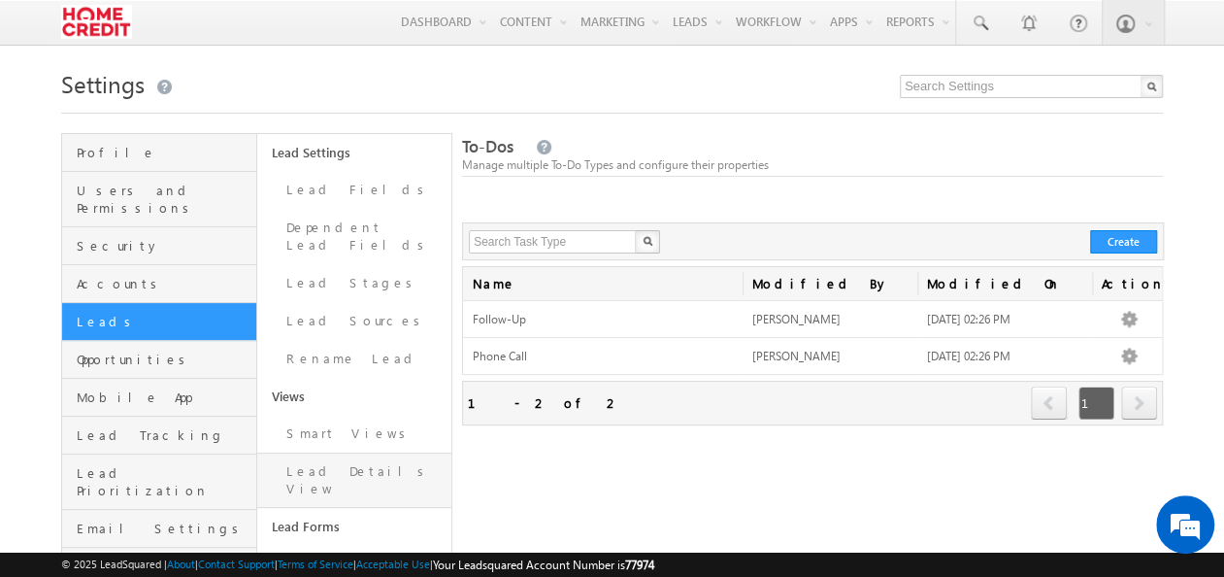
scroll to position [149, 0]
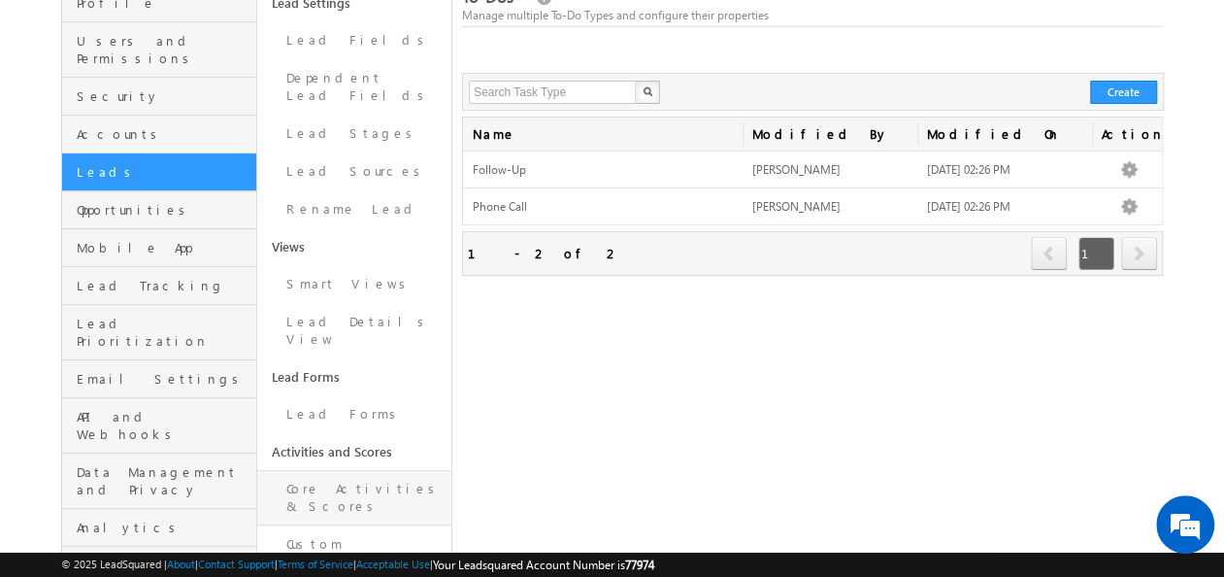
click at [365, 470] on link "Core Activities & Scores" at bounding box center [354, 497] width 194 height 55
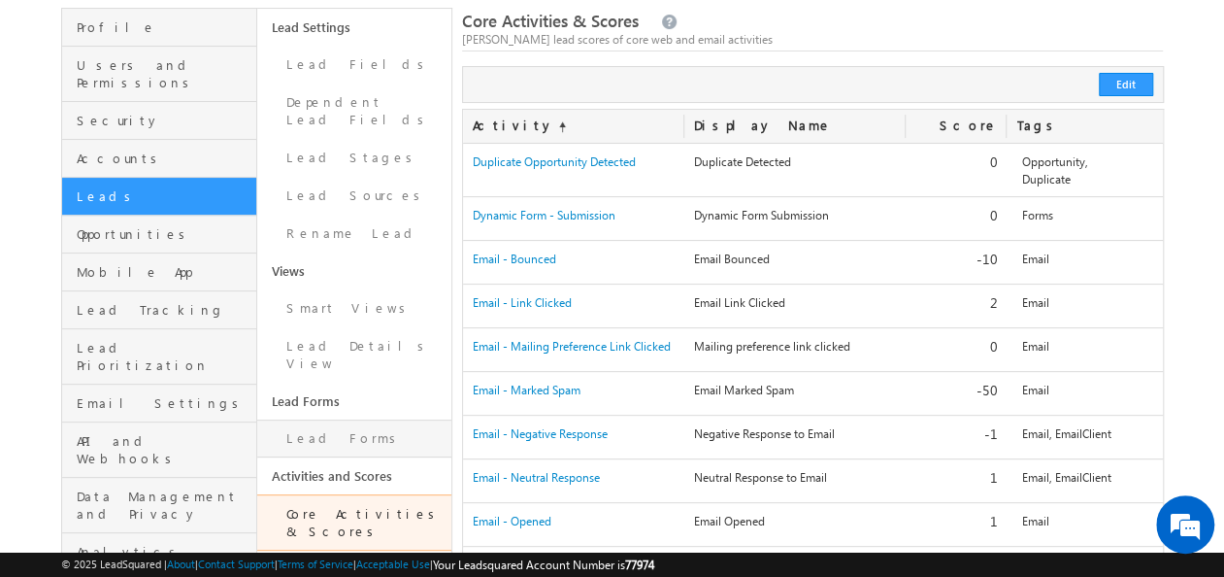
scroll to position [126, 0]
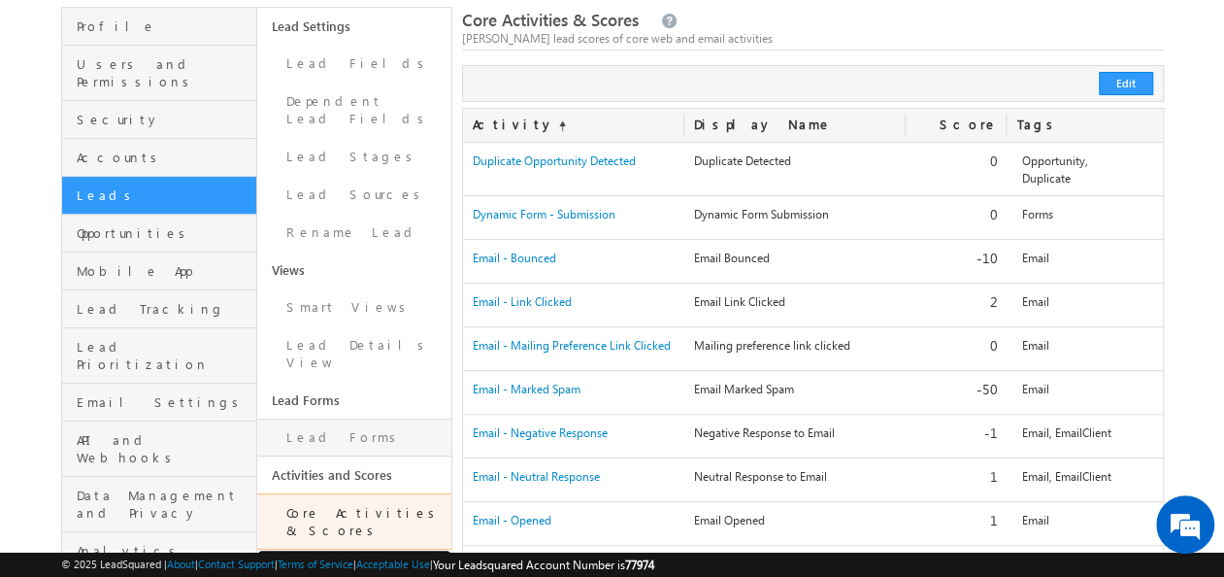
click at [363, 549] on link "Custom Activities & Scores" at bounding box center [354, 585] width 194 height 73
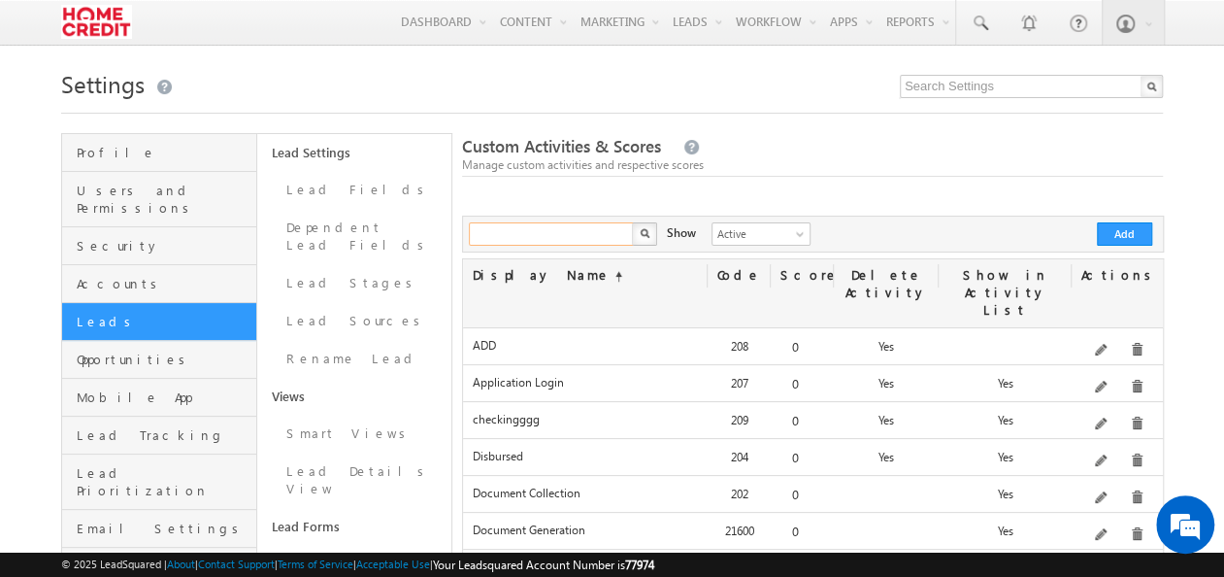
click at [550, 233] on input "text" at bounding box center [552, 233] width 166 height 23
type input "phone"
click at [632, 222] on button "button" at bounding box center [644, 233] width 25 height 23
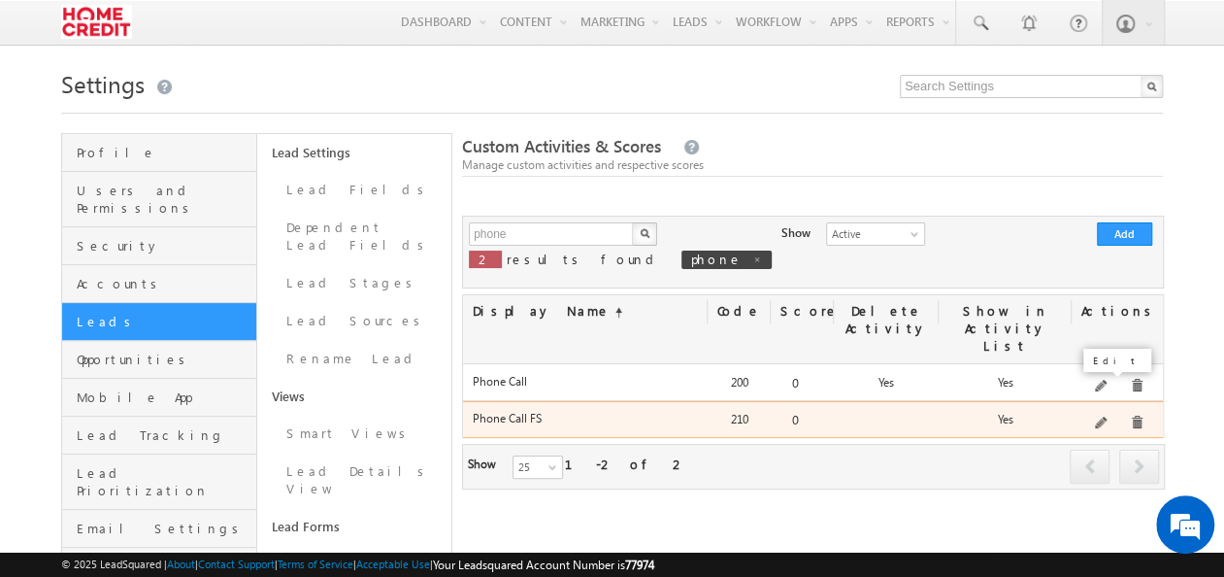
click at [1105, 416] on span at bounding box center [1102, 423] width 15 height 15
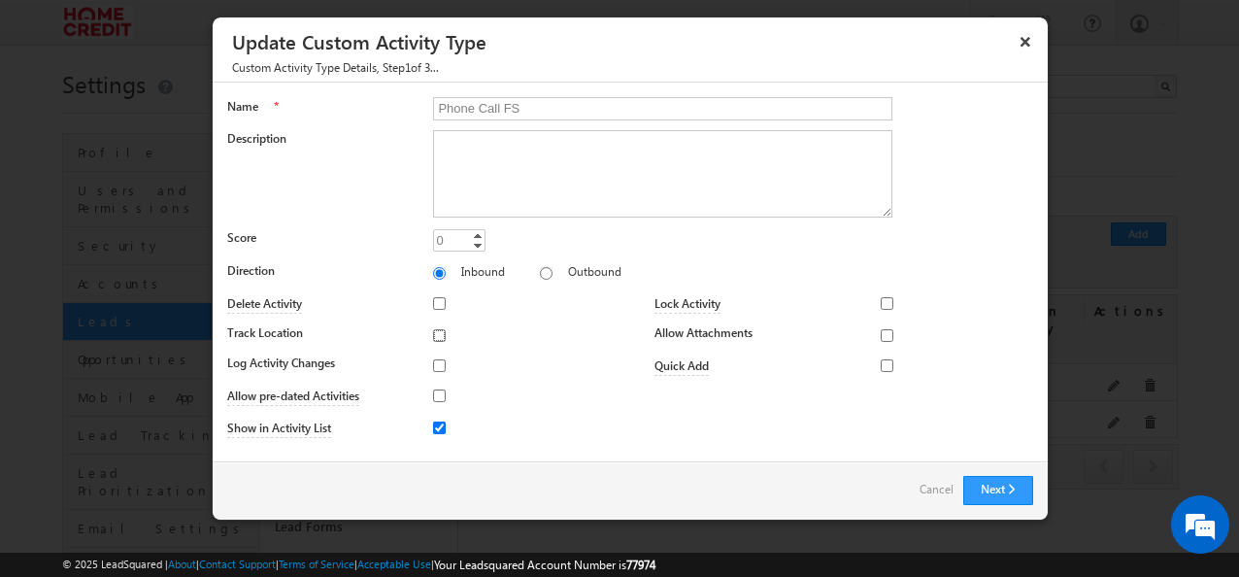
click at [443, 330] on input "Track Location" at bounding box center [439, 335] width 13 height 13
checkbox input "true"
click at [1006, 481] on button "Next" at bounding box center [998, 490] width 70 height 29
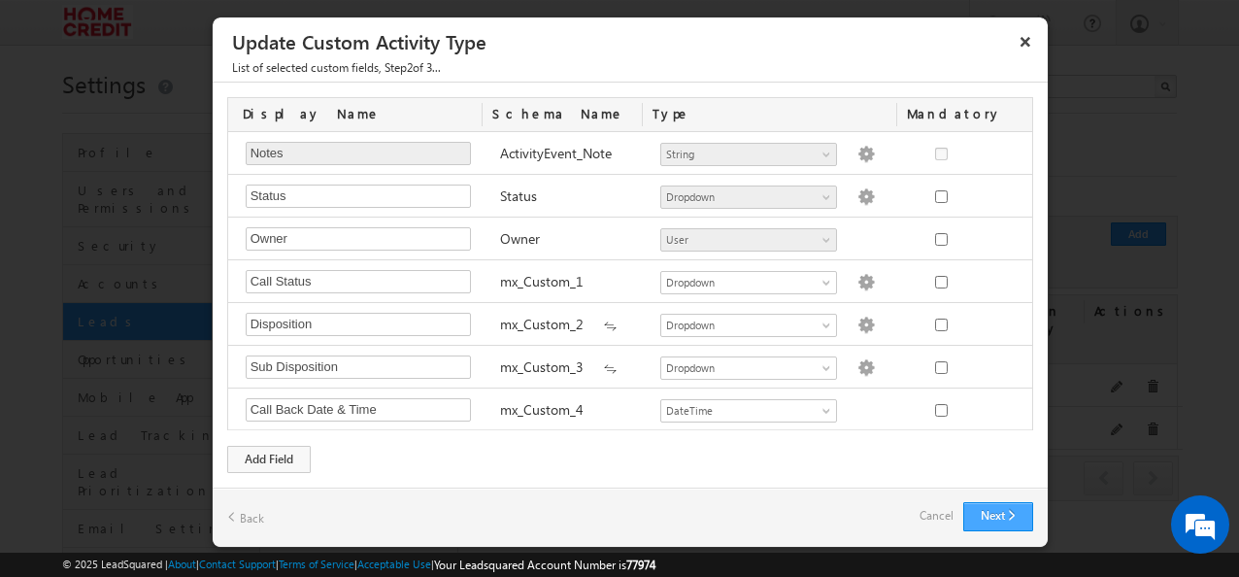
click at [1006, 481] on div "Display Name Schema Name Type Mandatory Notes Required Field ActivityEvent_Note…" at bounding box center [630, 285] width 835 height 405
click at [1002, 506] on button "Next" at bounding box center [998, 516] width 70 height 29
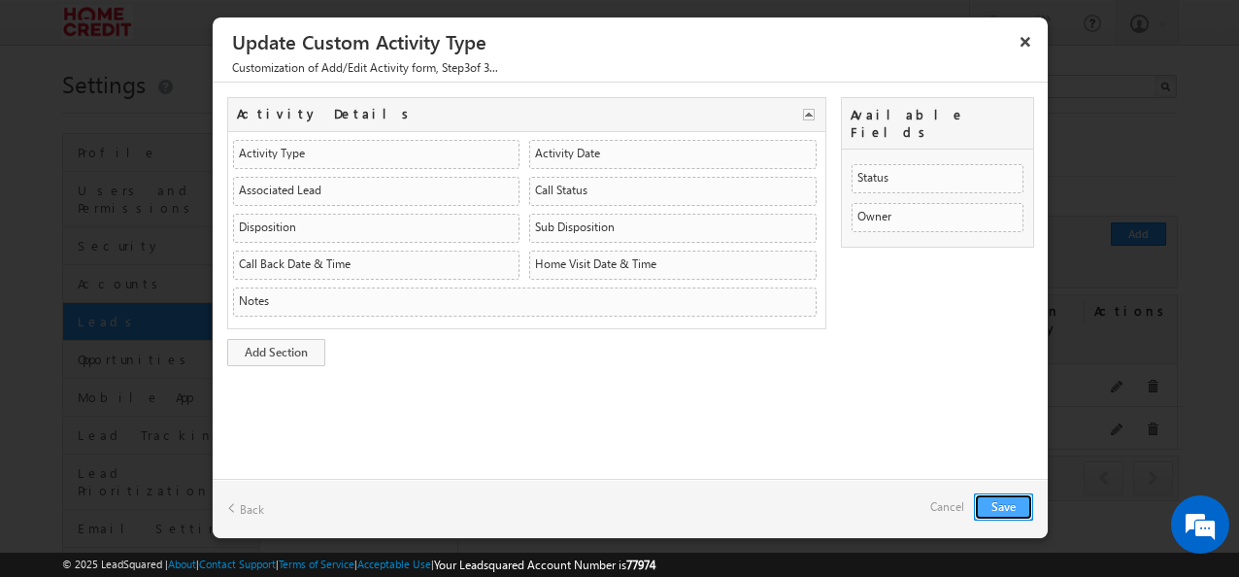
click at [993, 516] on button "Save" at bounding box center [1003, 506] width 59 height 27
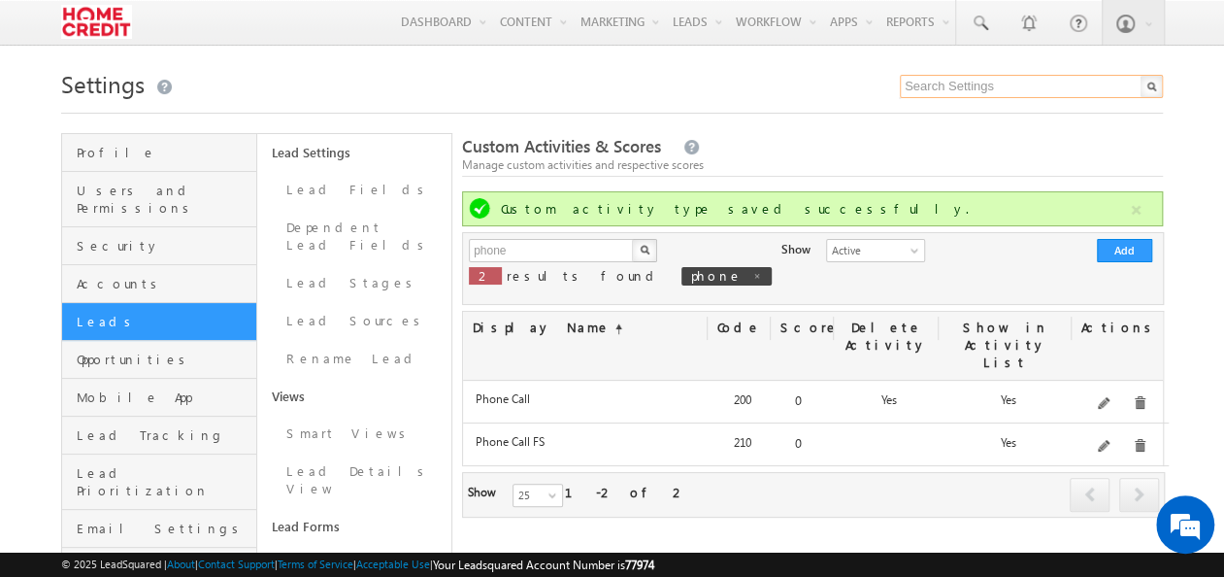
click at [983, 83] on input "text" at bounding box center [1031, 86] width 263 height 23
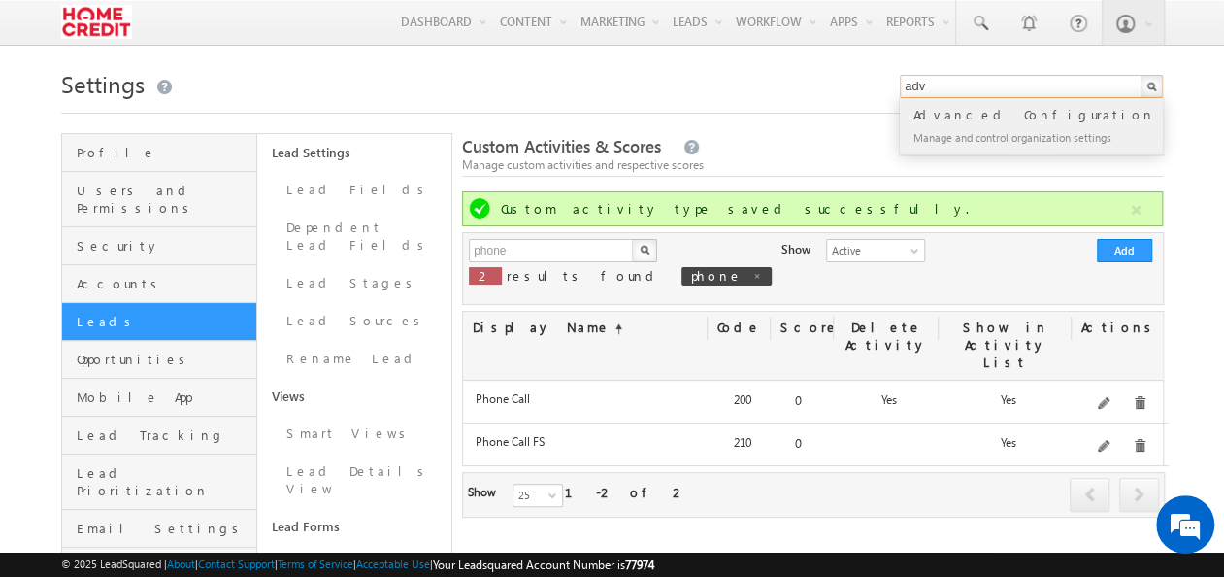
type input "adv"
click at [980, 114] on div "Advanced Configuration" at bounding box center [1040, 114] width 260 height 21
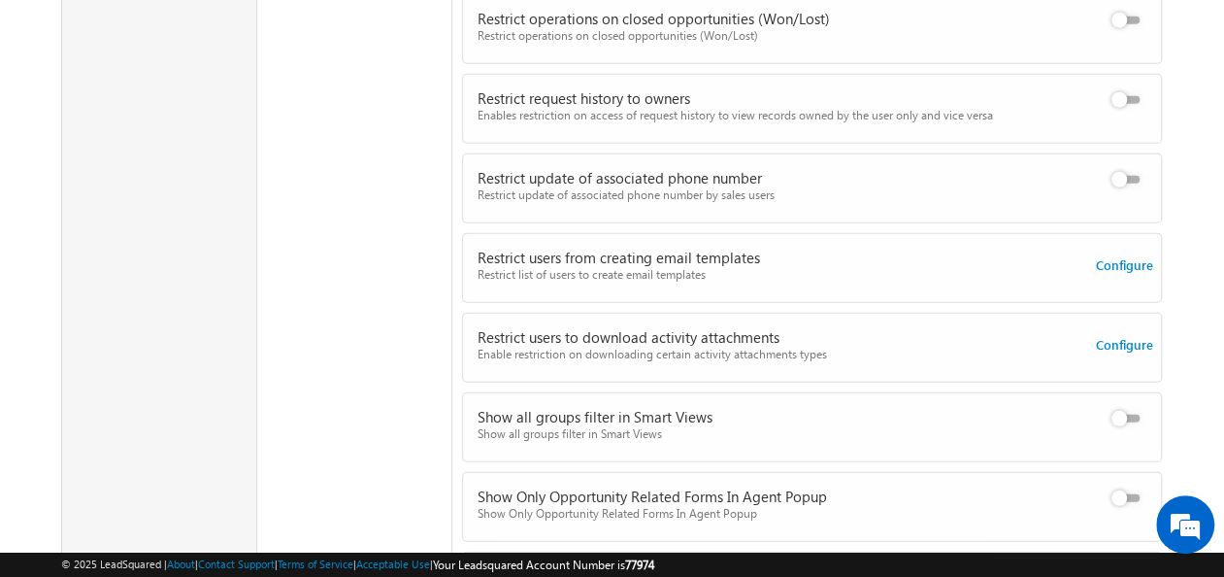
scroll to position [1028, 0]
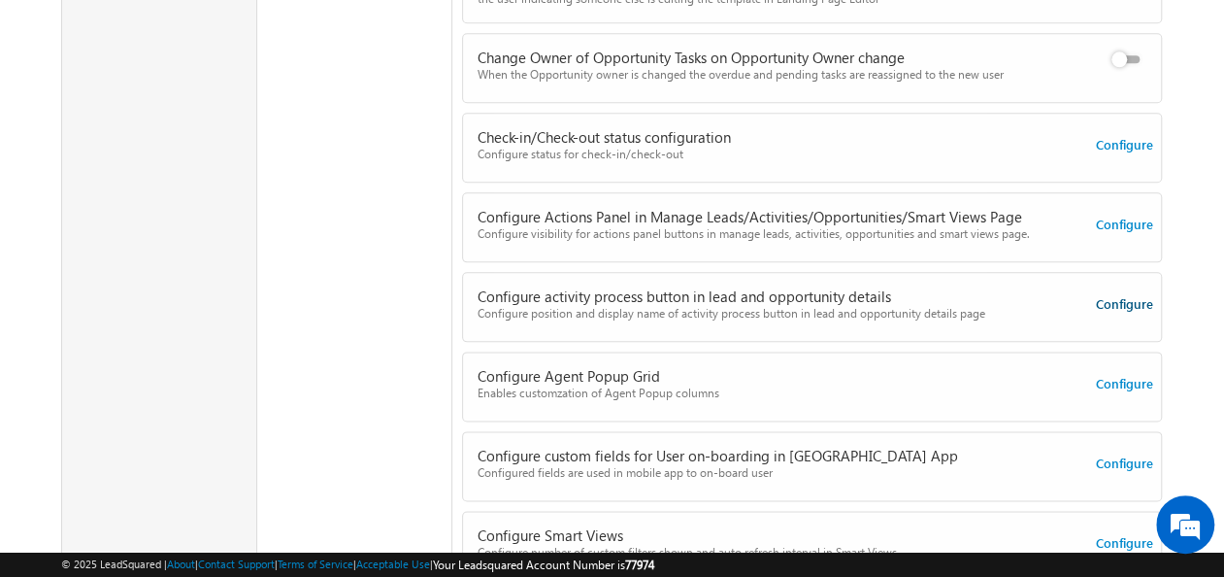
click at [1118, 295] on link "Configure" at bounding box center [1123, 303] width 57 height 17
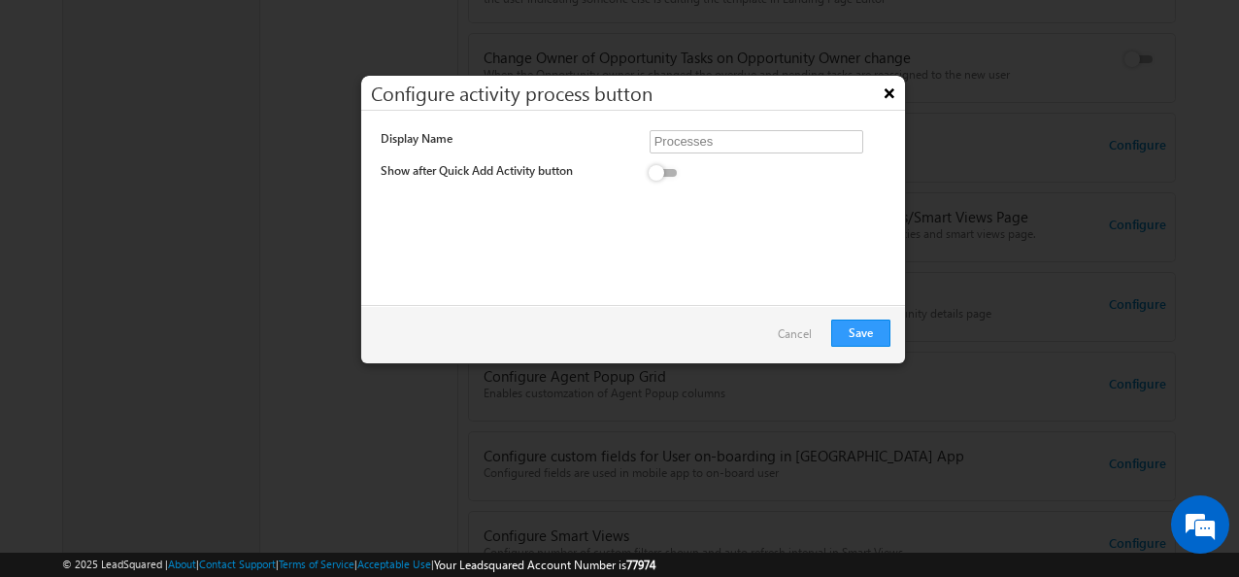
click at [885, 92] on button "×" at bounding box center [889, 93] width 31 height 34
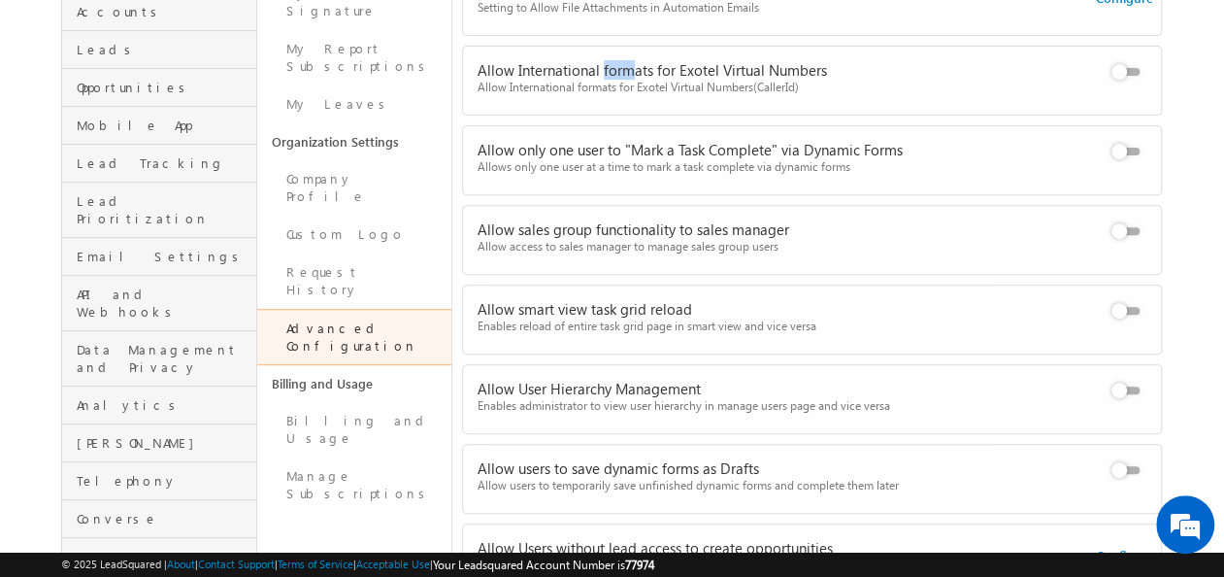
scroll to position [257, 0]
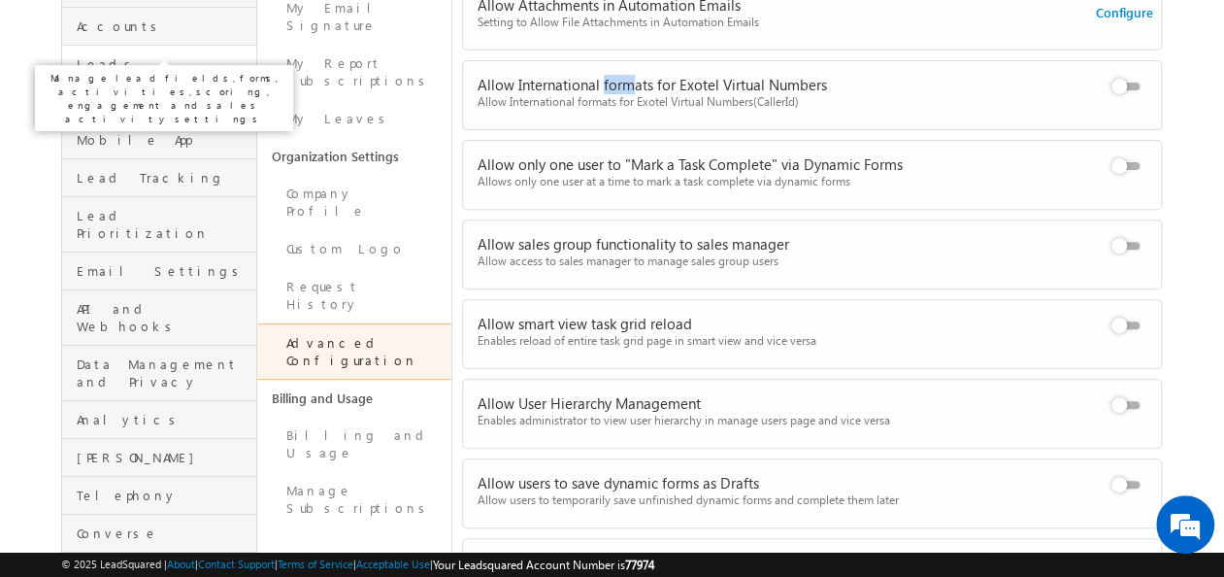
click at [188, 55] on span "Leads" at bounding box center [164, 63] width 175 height 17
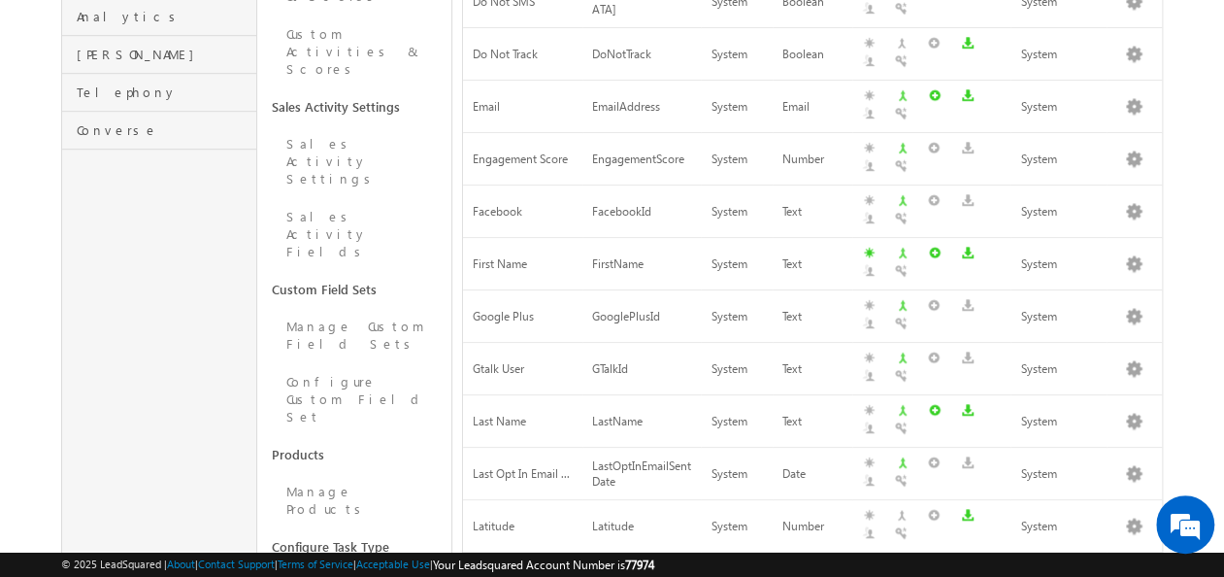
scroll to position [664, 0]
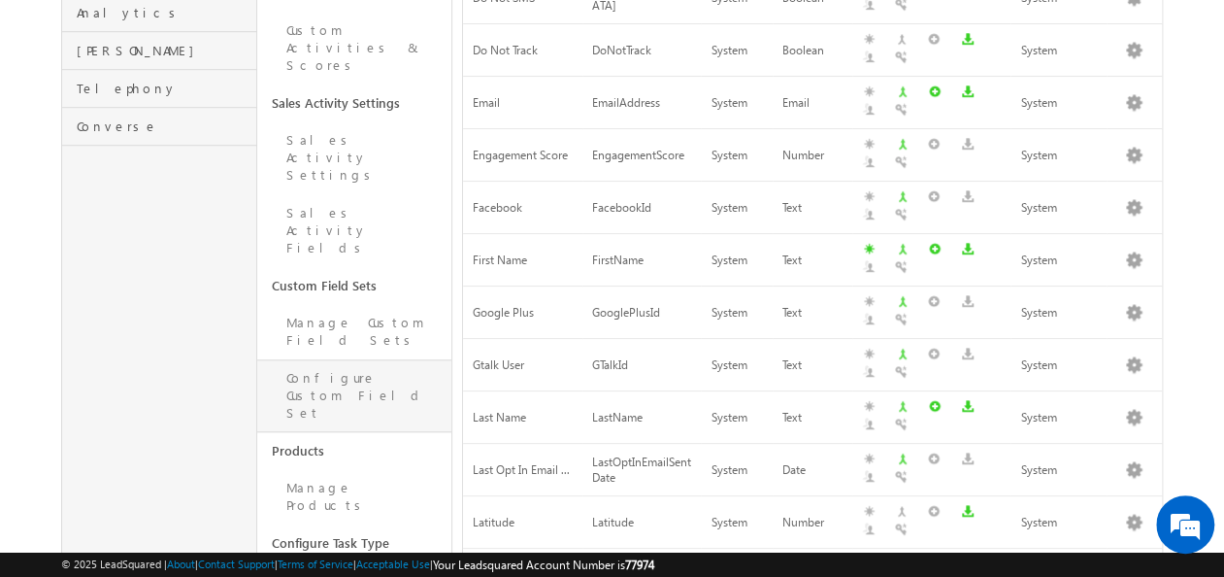
click at [369, 359] on link "Configure Custom Field Set" at bounding box center [354, 395] width 194 height 73
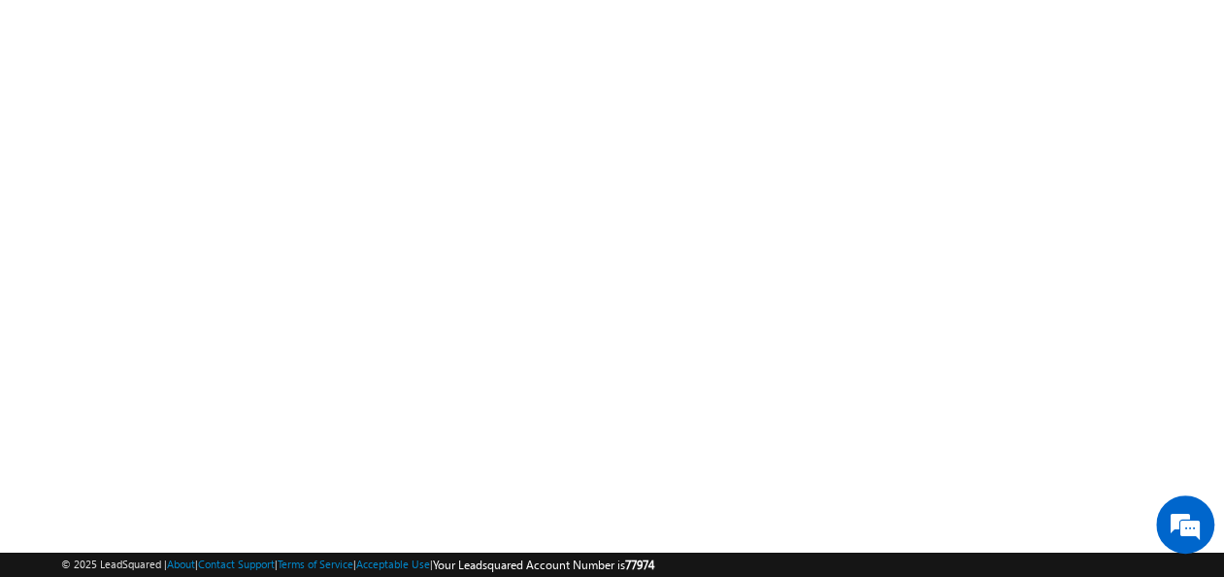
scroll to position [390, 0]
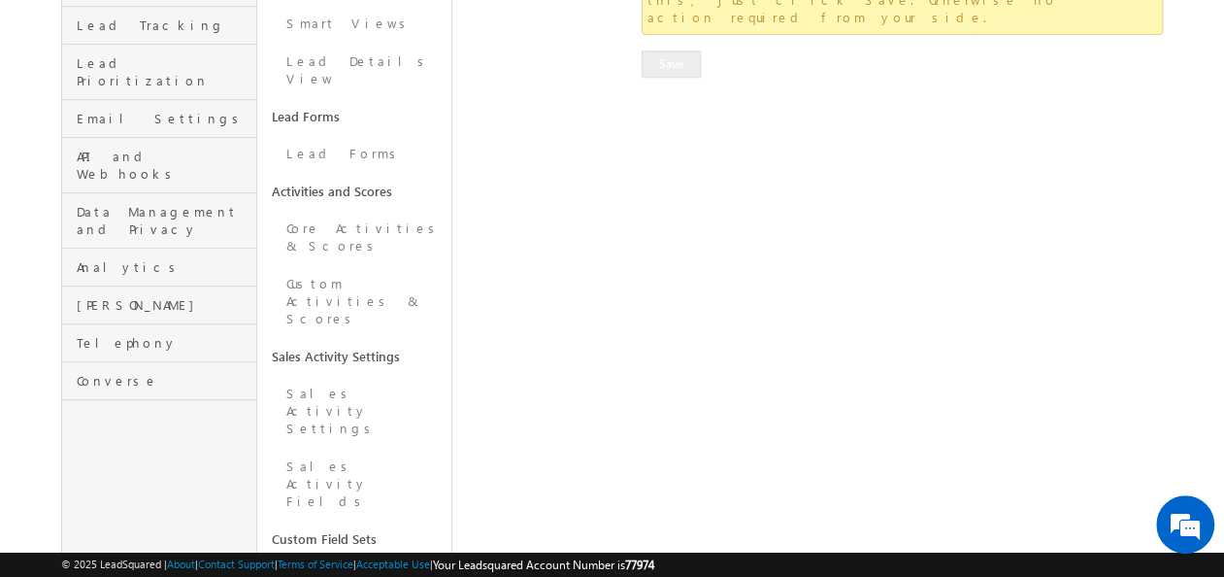
click at [367, 557] on link "Manage Custom Field Sets" at bounding box center [354, 584] width 194 height 55
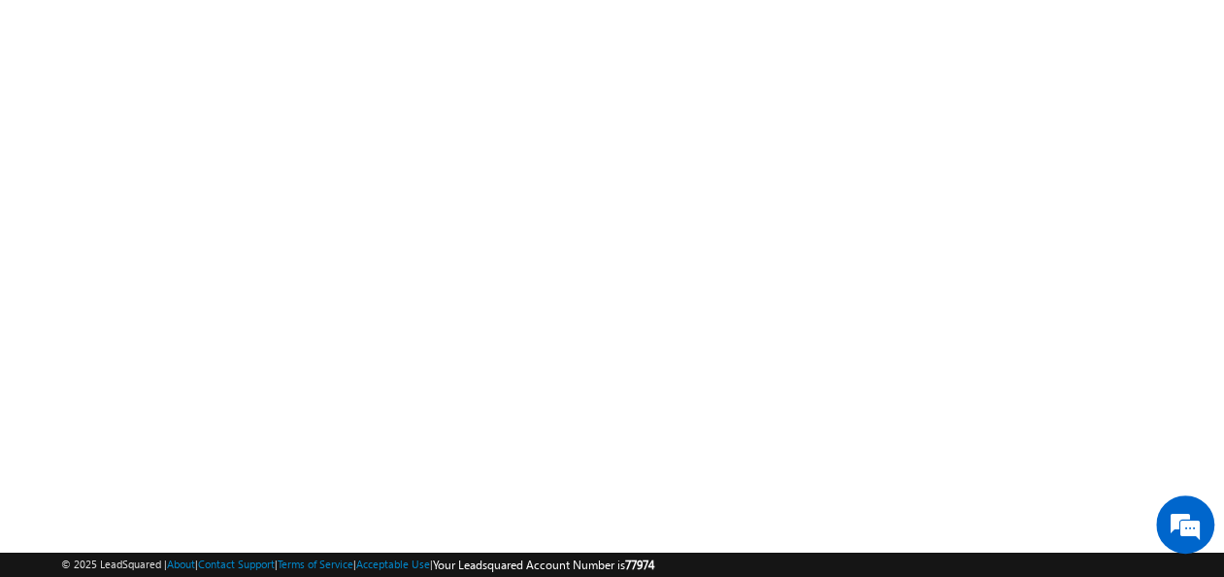
scroll to position [390, 0]
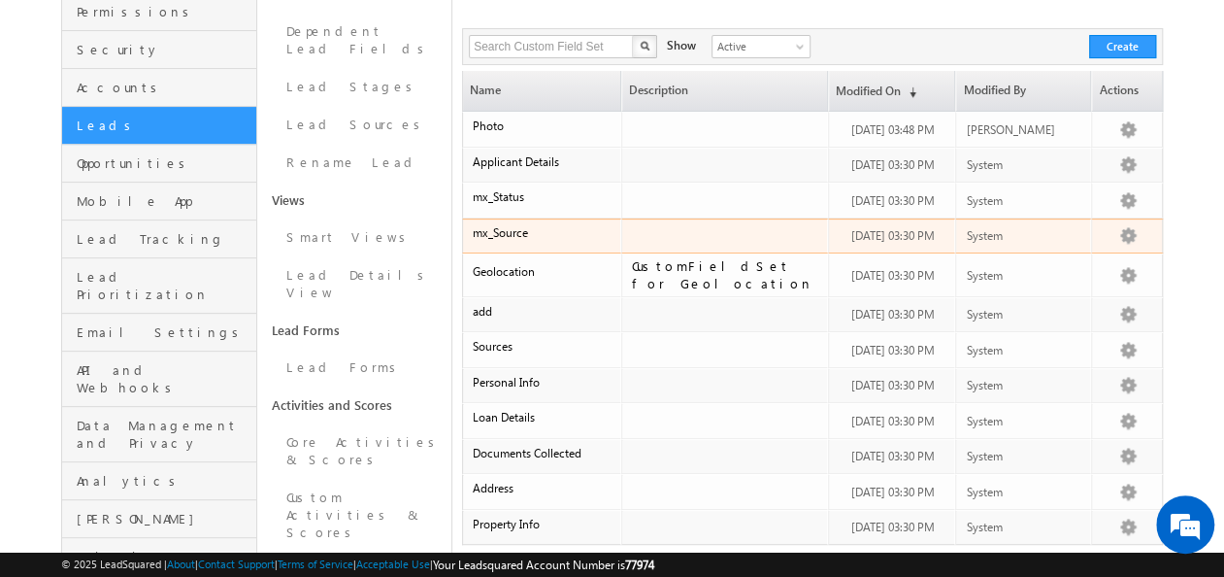
scroll to position [223, 0]
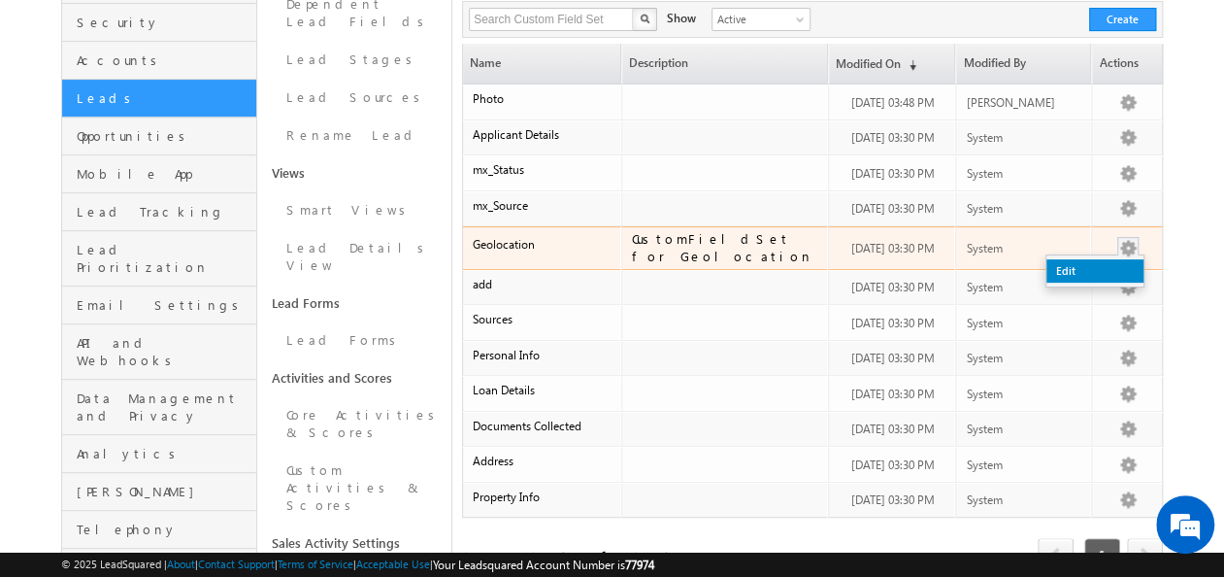
click at [1111, 262] on link "Edit" at bounding box center [1094, 270] width 97 height 23
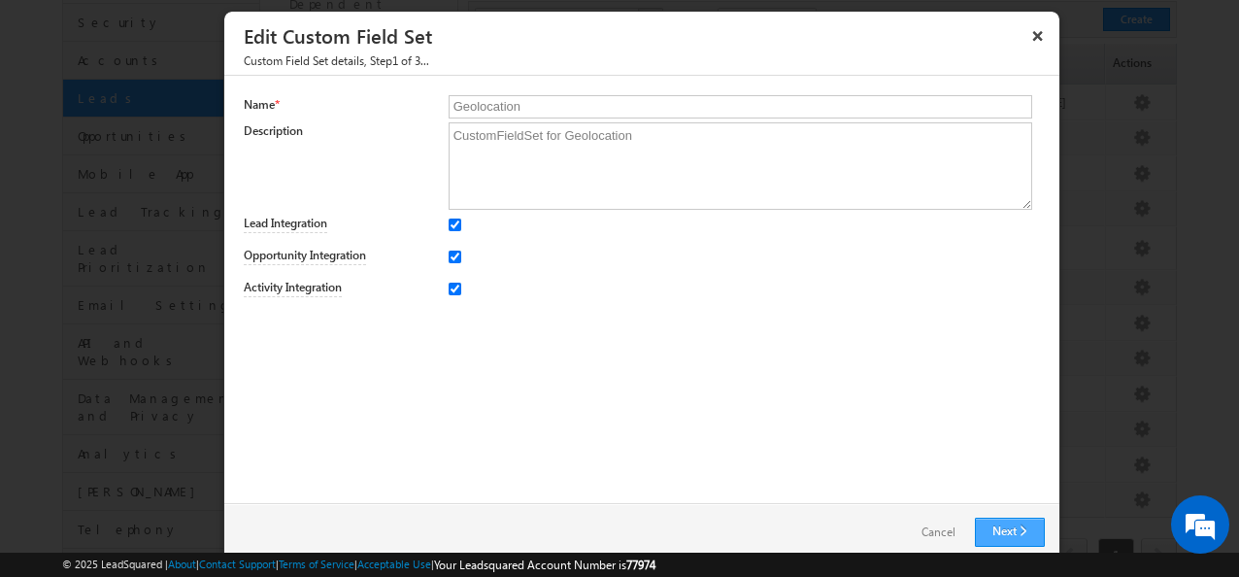
click at [994, 534] on link "Next" at bounding box center [1010, 531] width 70 height 29
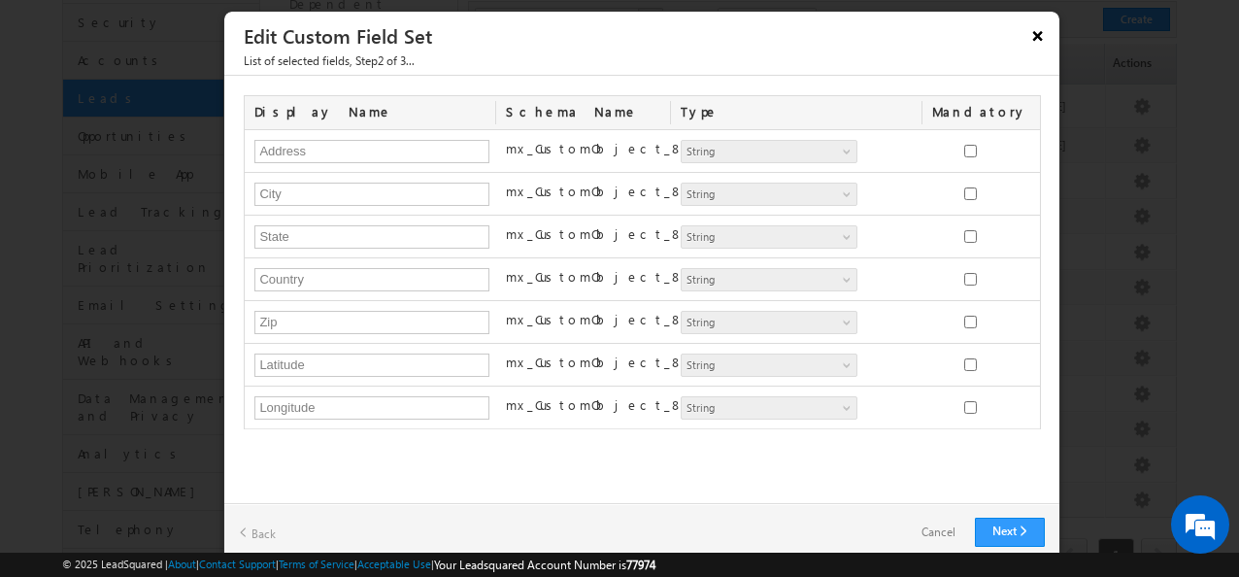
click at [1027, 34] on button "×" at bounding box center [1037, 35] width 31 height 34
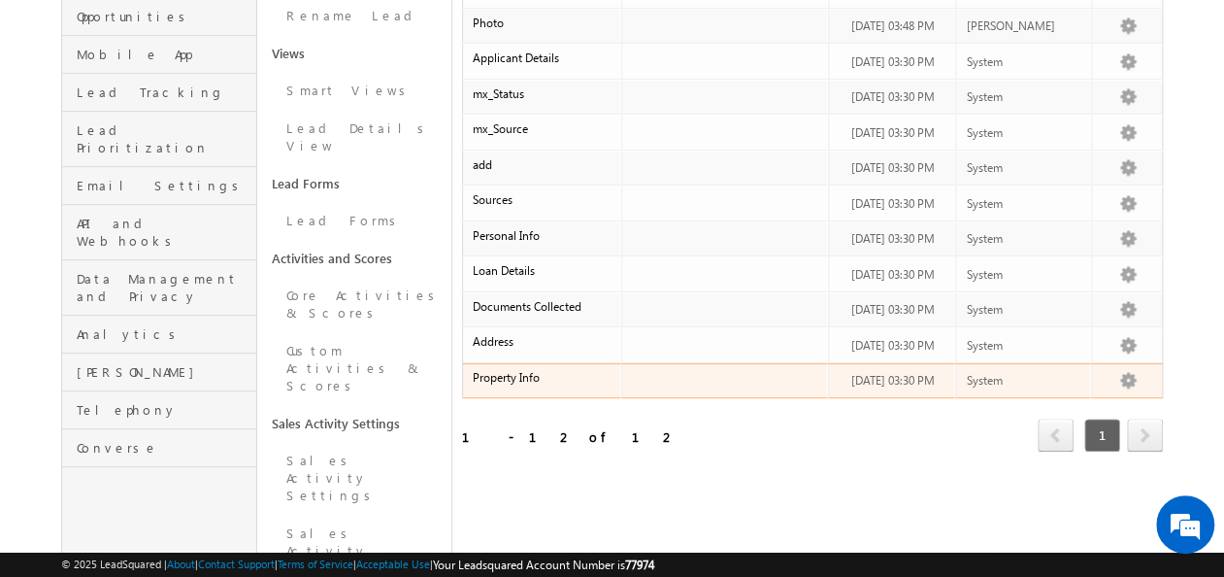
scroll to position [204, 0]
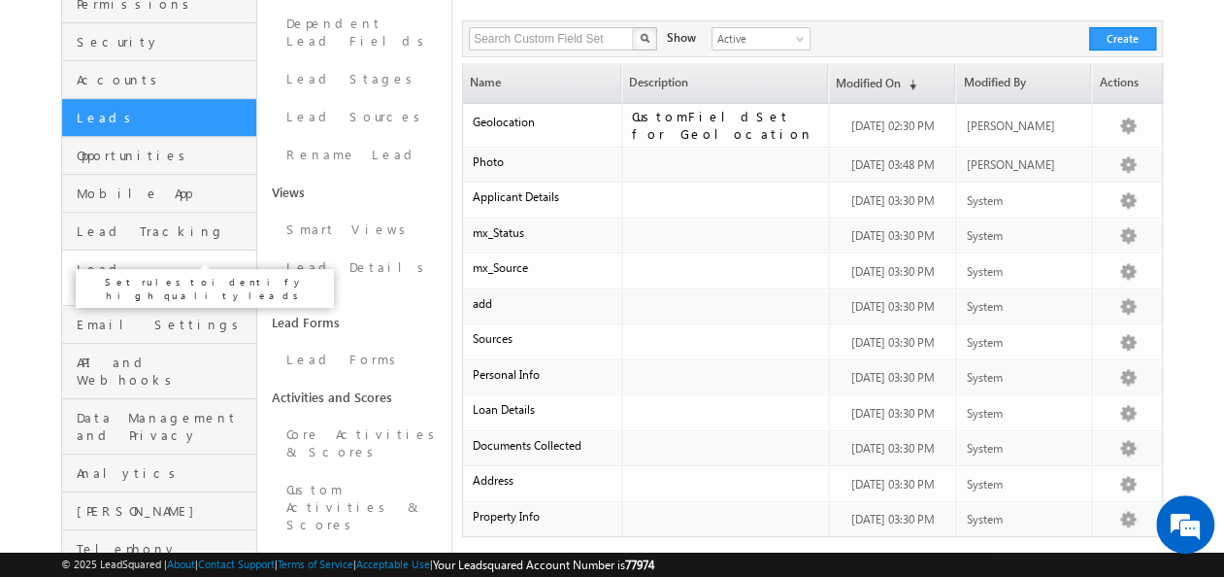
click at [192, 260] on span "Lead Prioritization" at bounding box center [164, 277] width 175 height 35
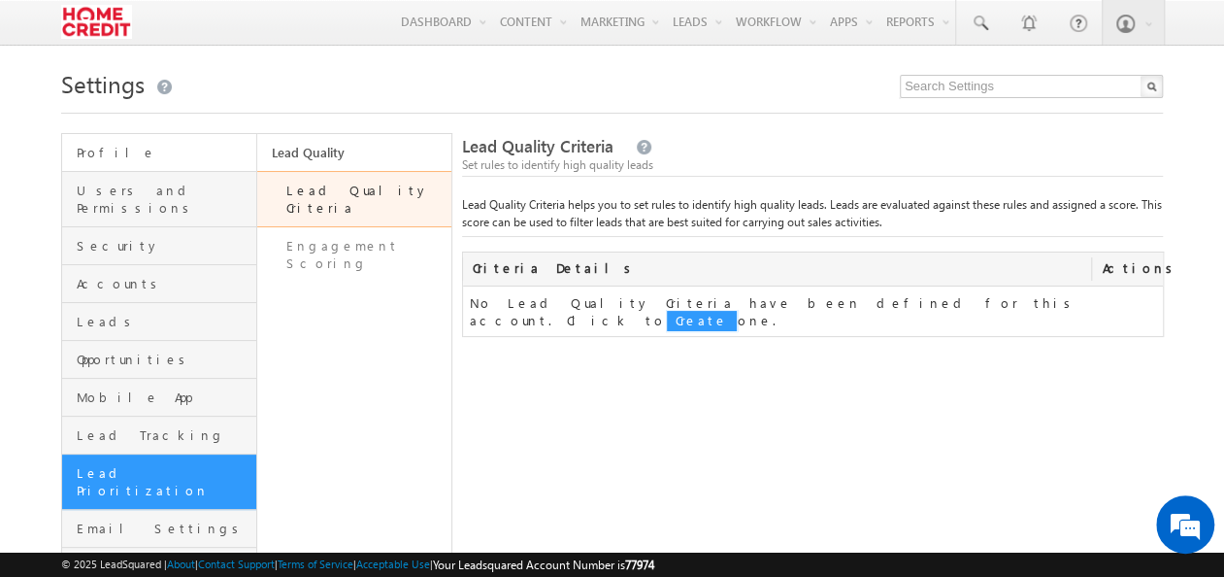
click at [168, 167] on link "Profile" at bounding box center [159, 153] width 194 height 38
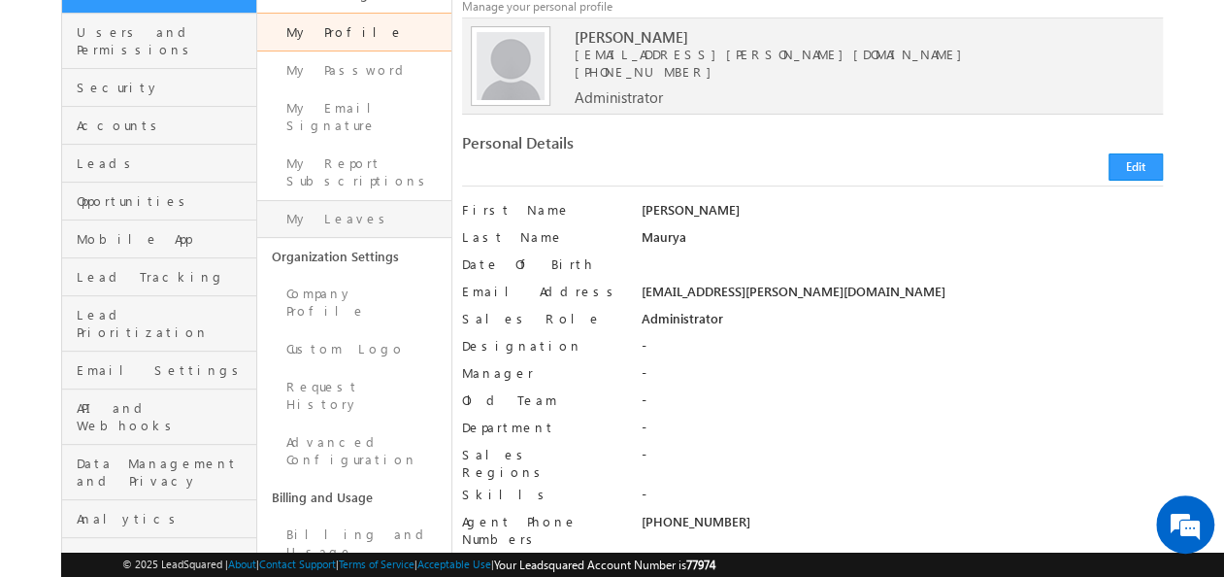
scroll to position [159, 0]
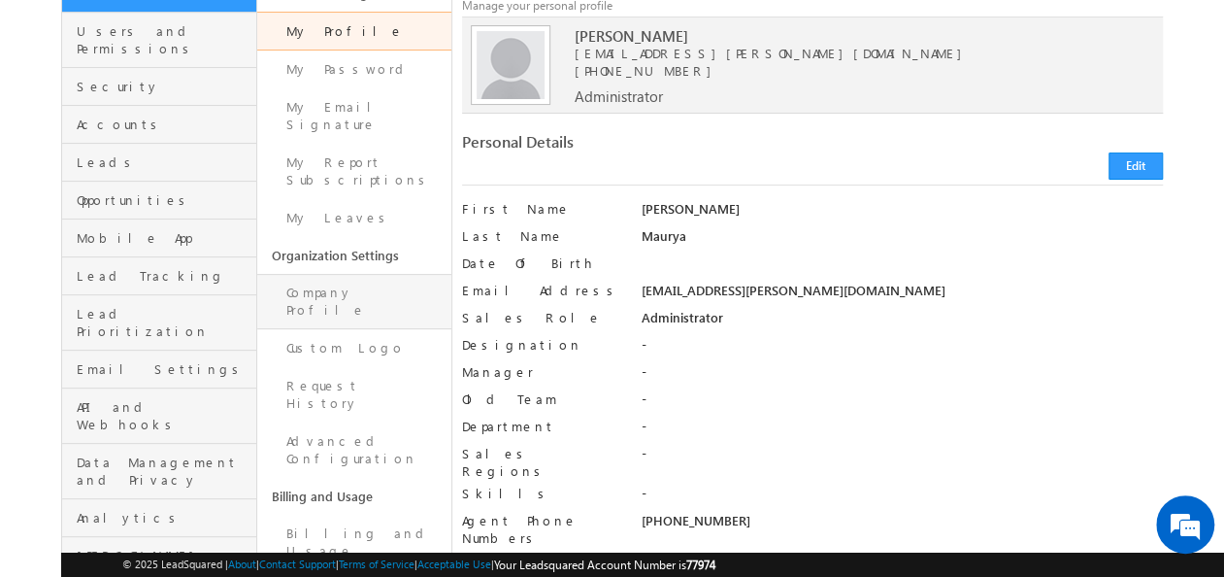
click at [389, 274] on link "Company Profile" at bounding box center [354, 301] width 194 height 55
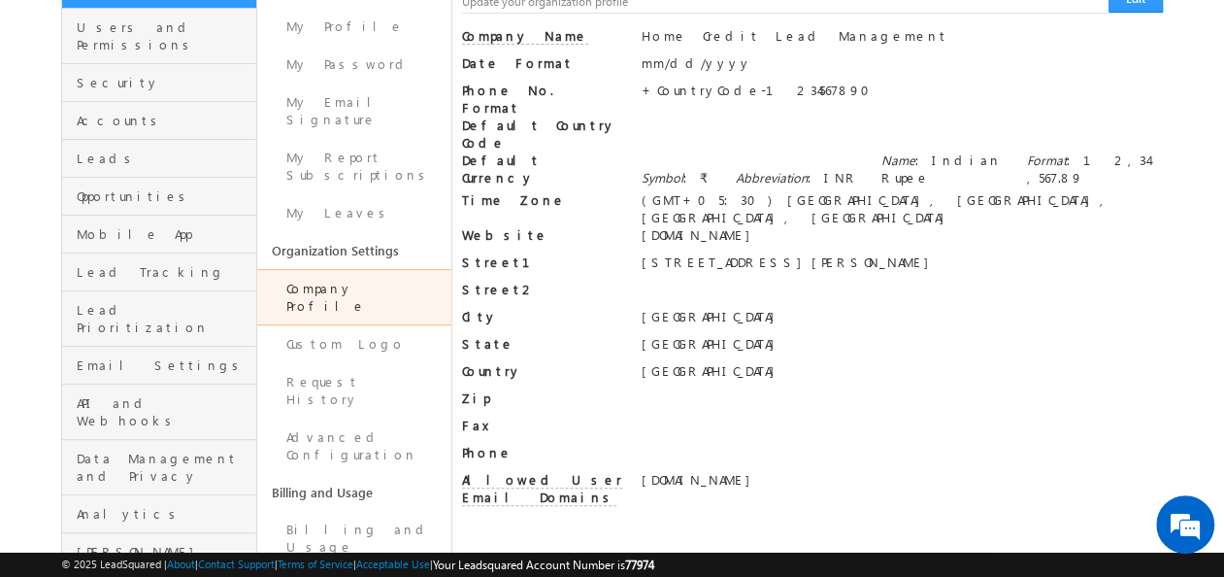
scroll to position [162, 0]
click at [1118, 9] on button "Edit" at bounding box center [1136, -1] width 54 height 27
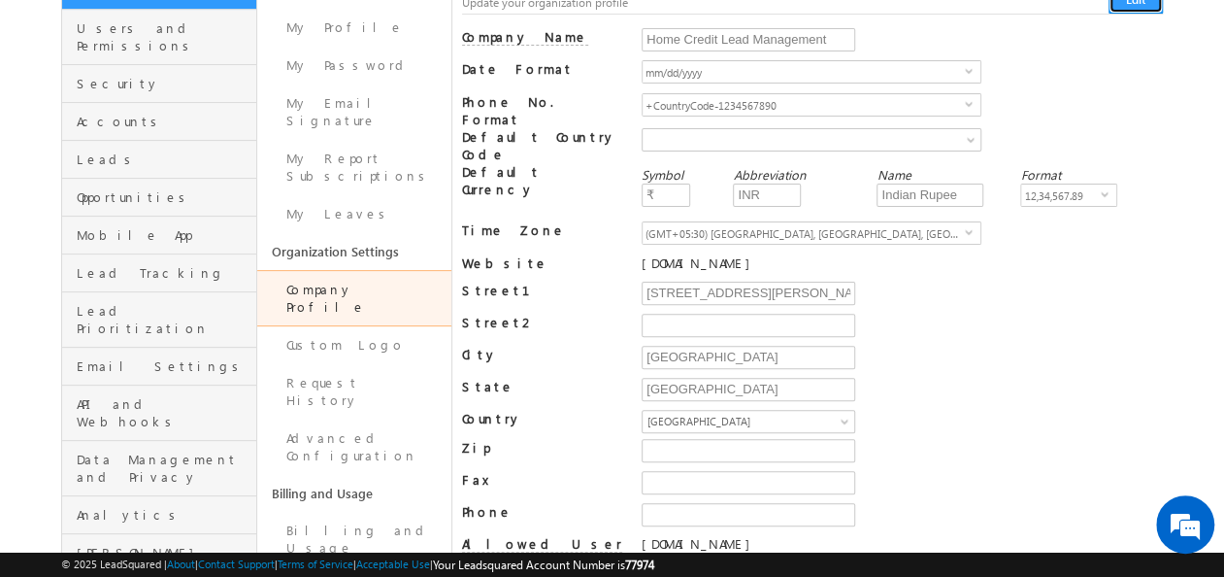
scroll to position [247, 0]
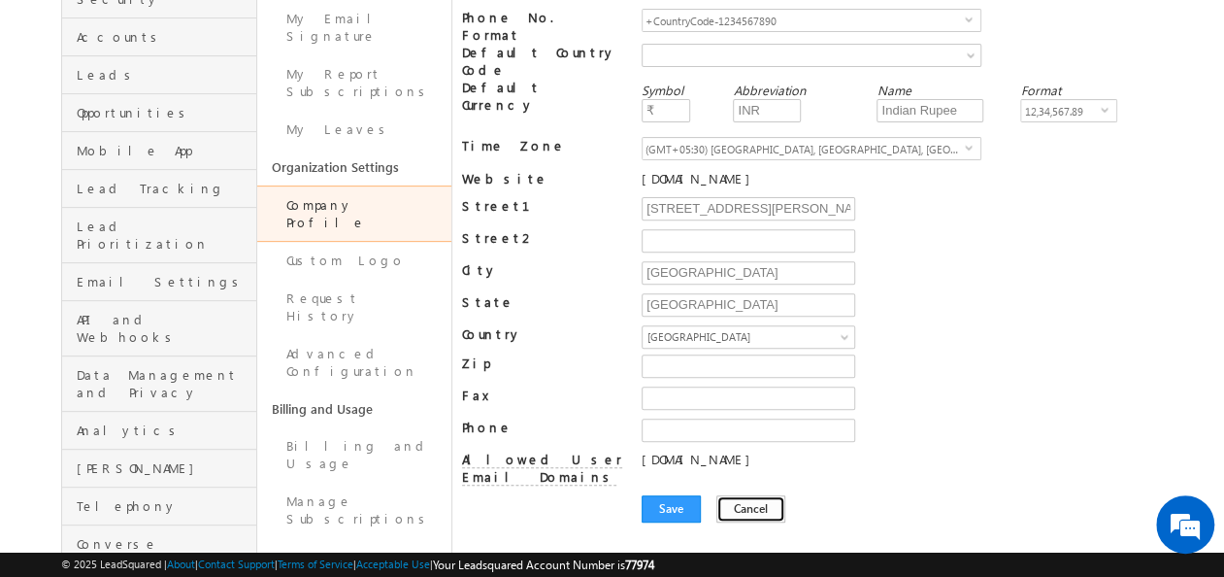
click at [732, 495] on button "Cancel" at bounding box center [750, 508] width 69 height 27
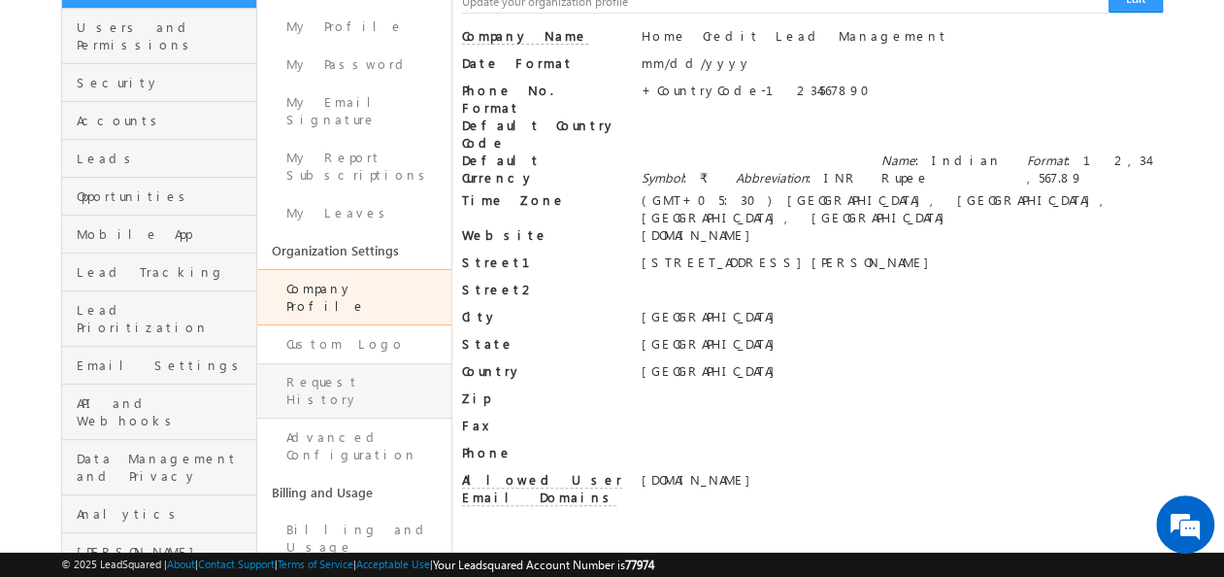
scroll to position [161, 0]
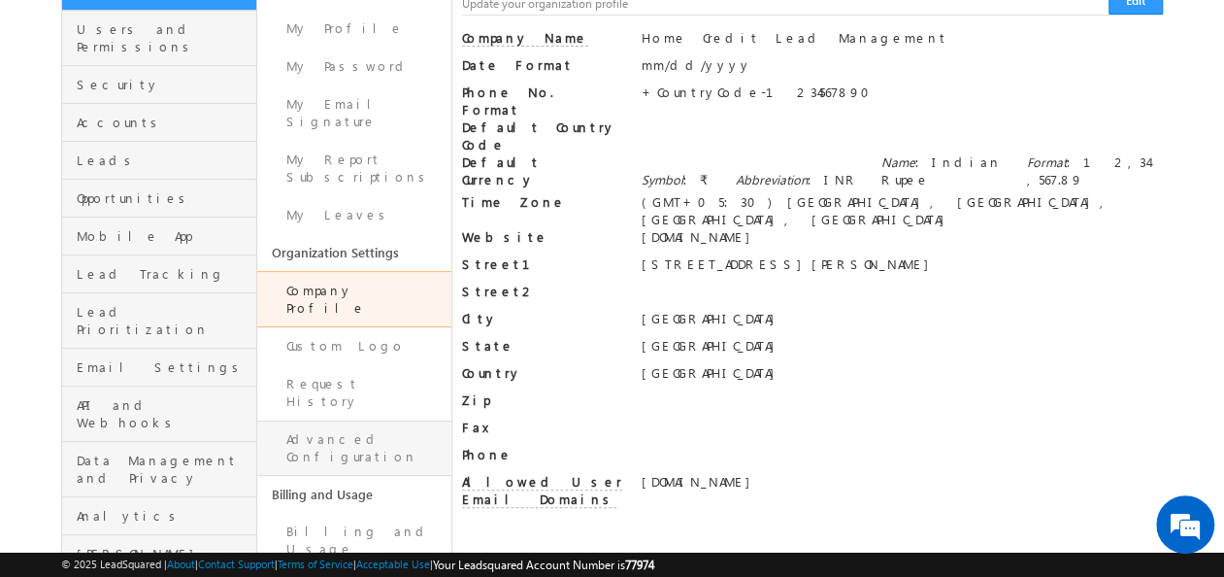
click at [394, 420] on link "Advanced Configuration" at bounding box center [354, 447] width 194 height 55
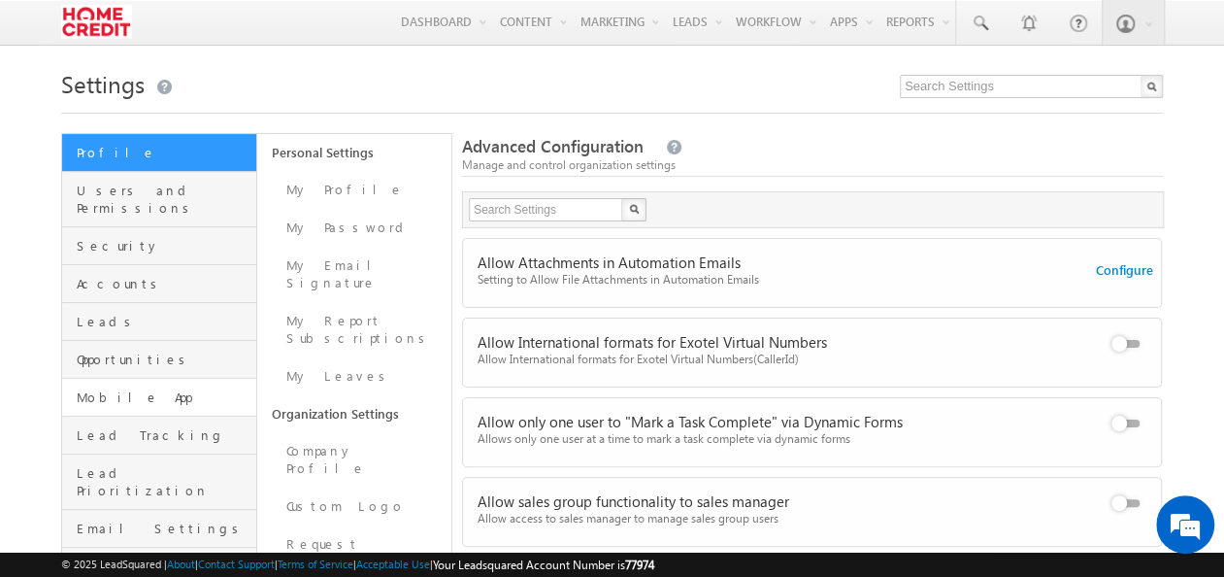
click at [162, 387] on link "Mobile App" at bounding box center [159, 398] width 194 height 38
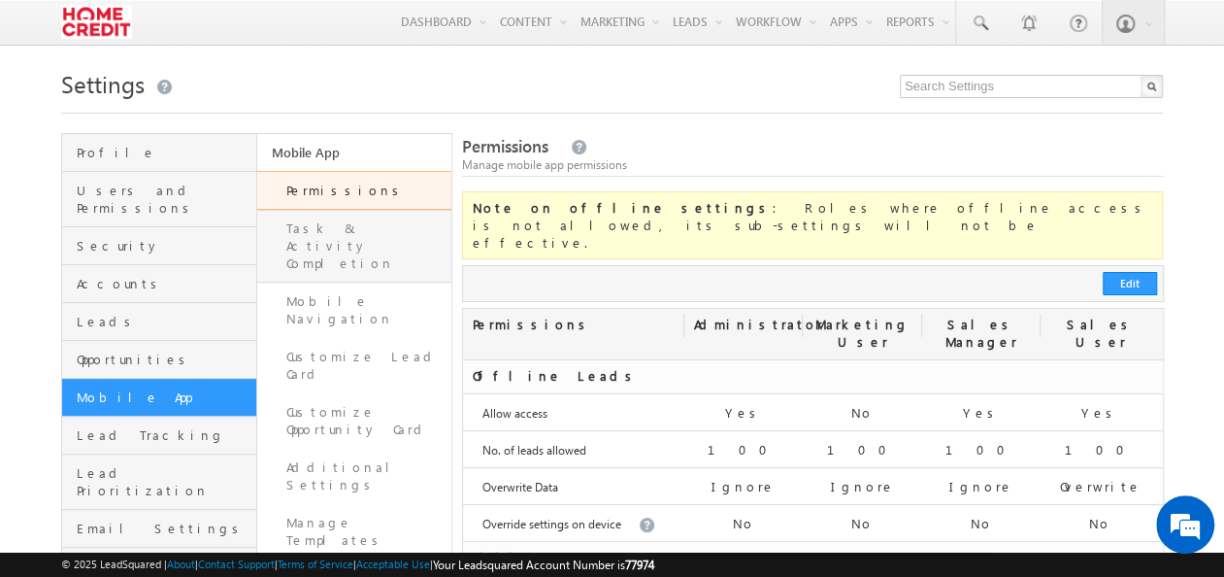
click at [397, 230] on link "Task & Activity Completion" at bounding box center [354, 246] width 194 height 73
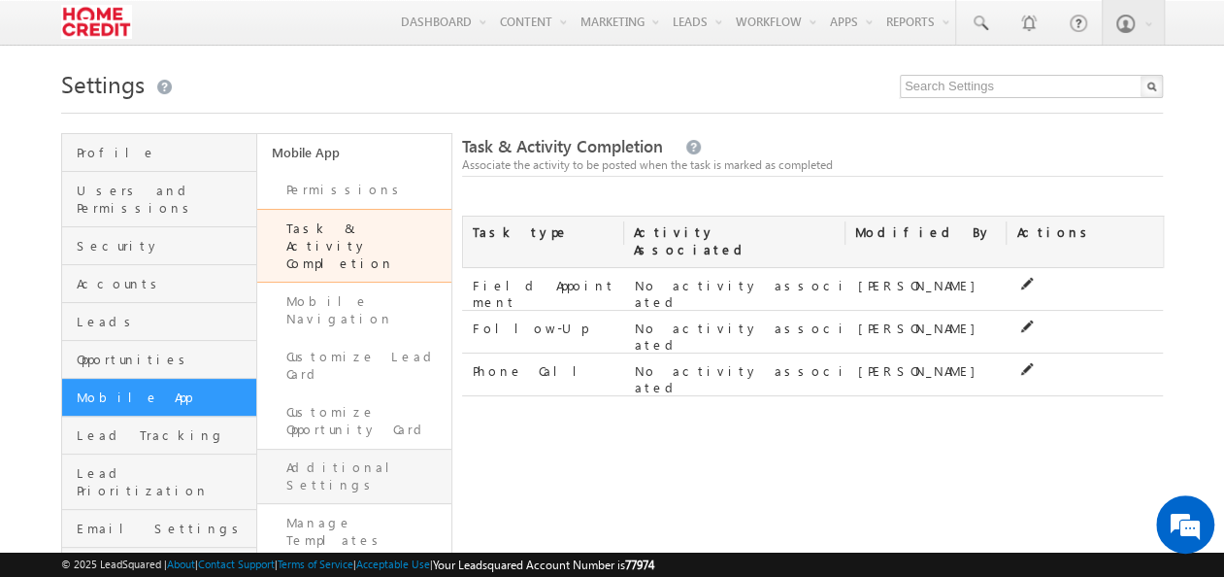
click at [418, 448] on link "Additional Settings" at bounding box center [354, 475] width 194 height 55
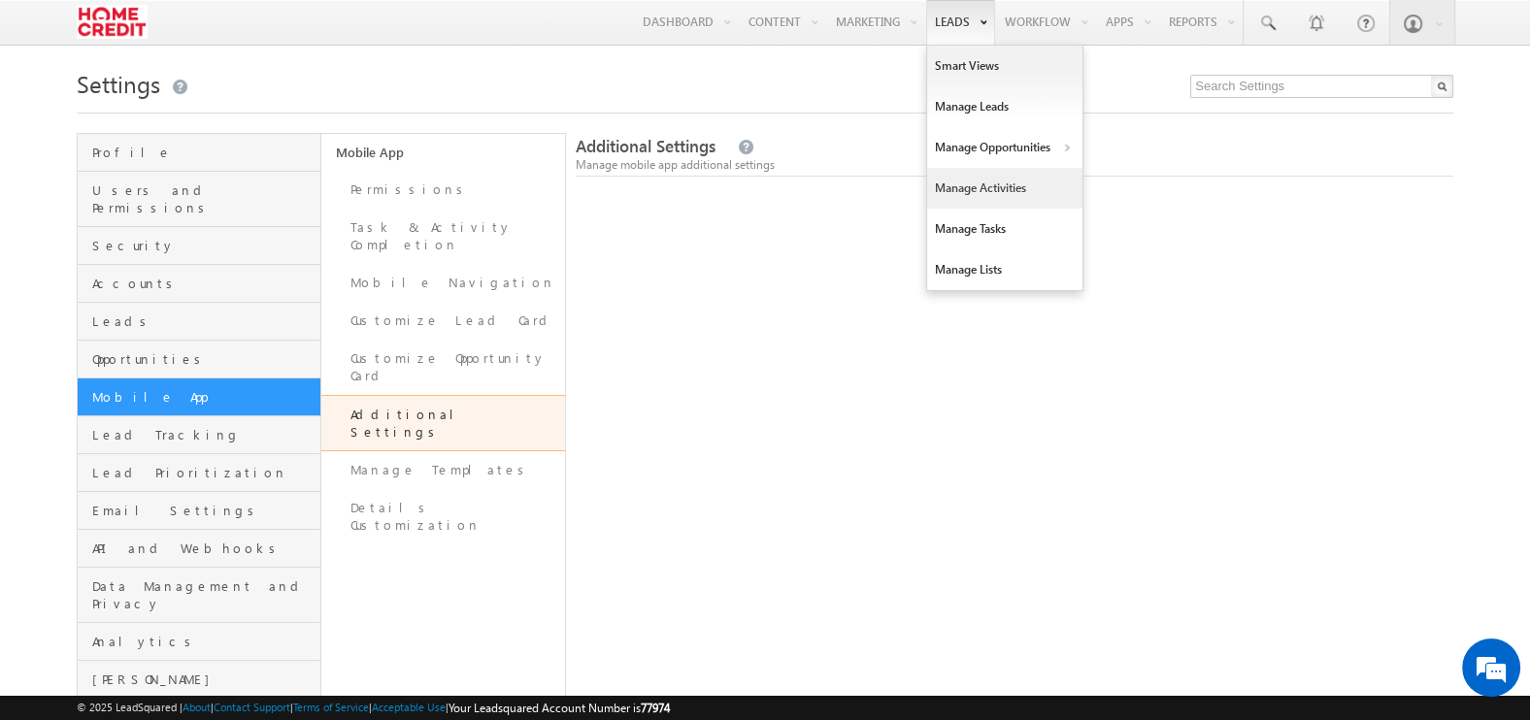
click at [949, 184] on link "Manage Activities" at bounding box center [1004, 188] width 155 height 41
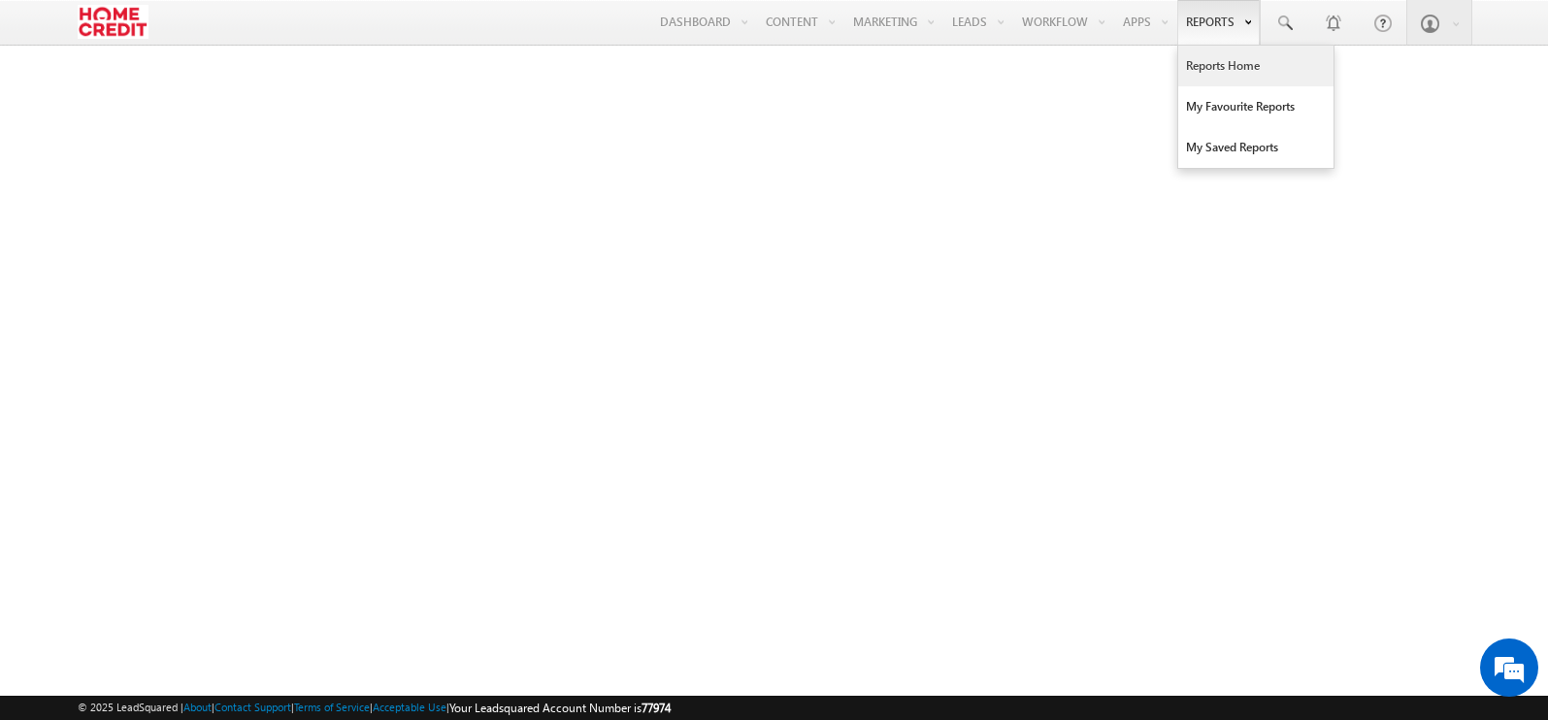
click at [1203, 58] on link "Reports Home" at bounding box center [1255, 66] width 155 height 41
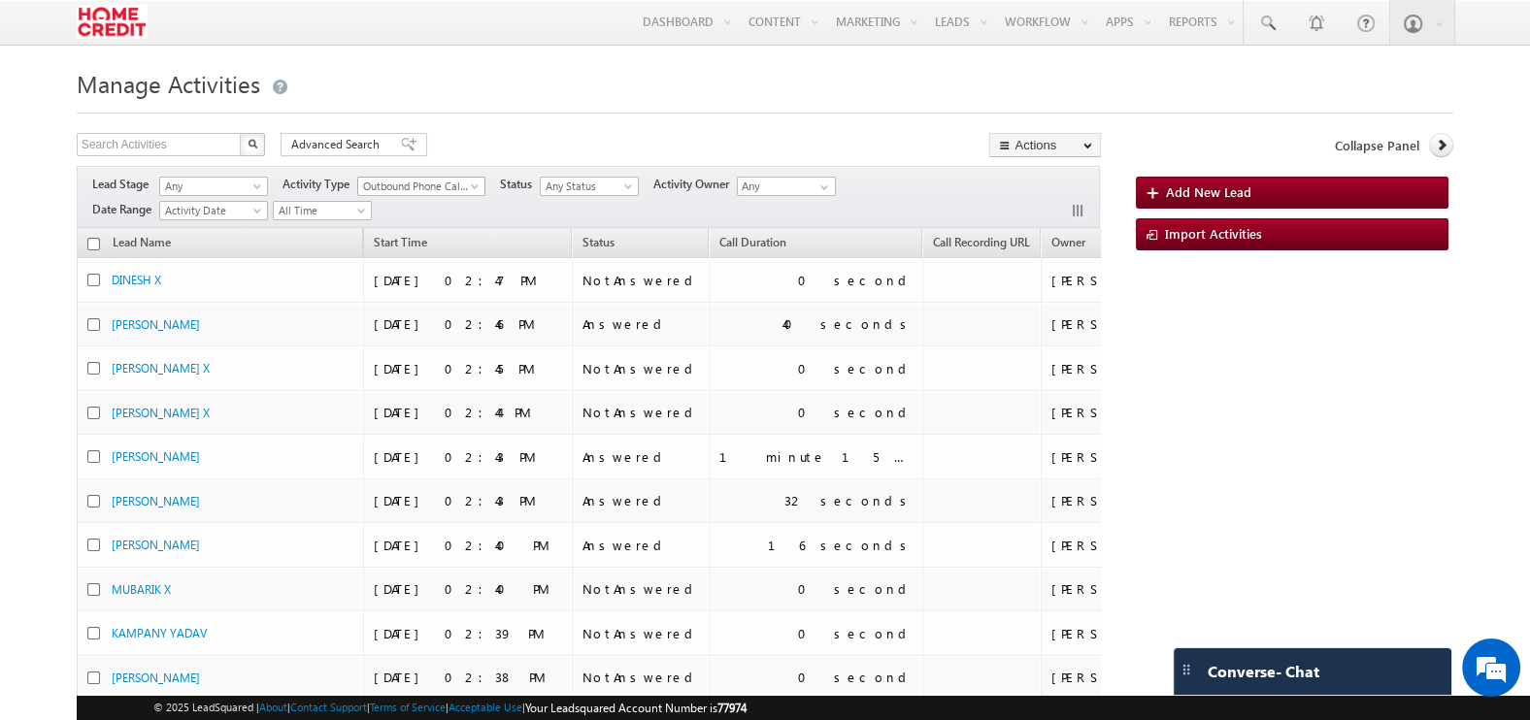
click at [461, 177] on link "Outbound Phone Call Activity" at bounding box center [421, 186] width 128 height 19
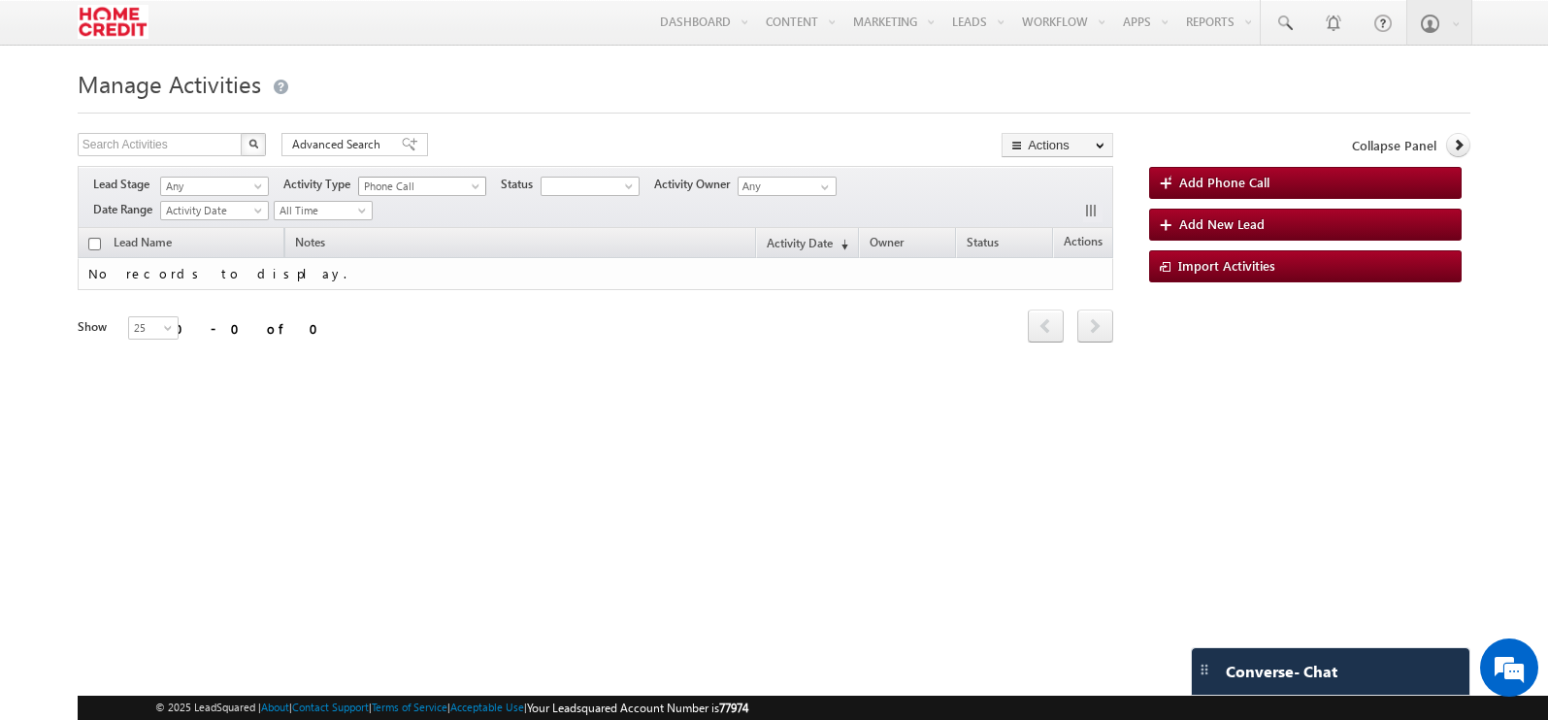
click at [461, 177] on link "Phone Call" at bounding box center [422, 186] width 128 height 19
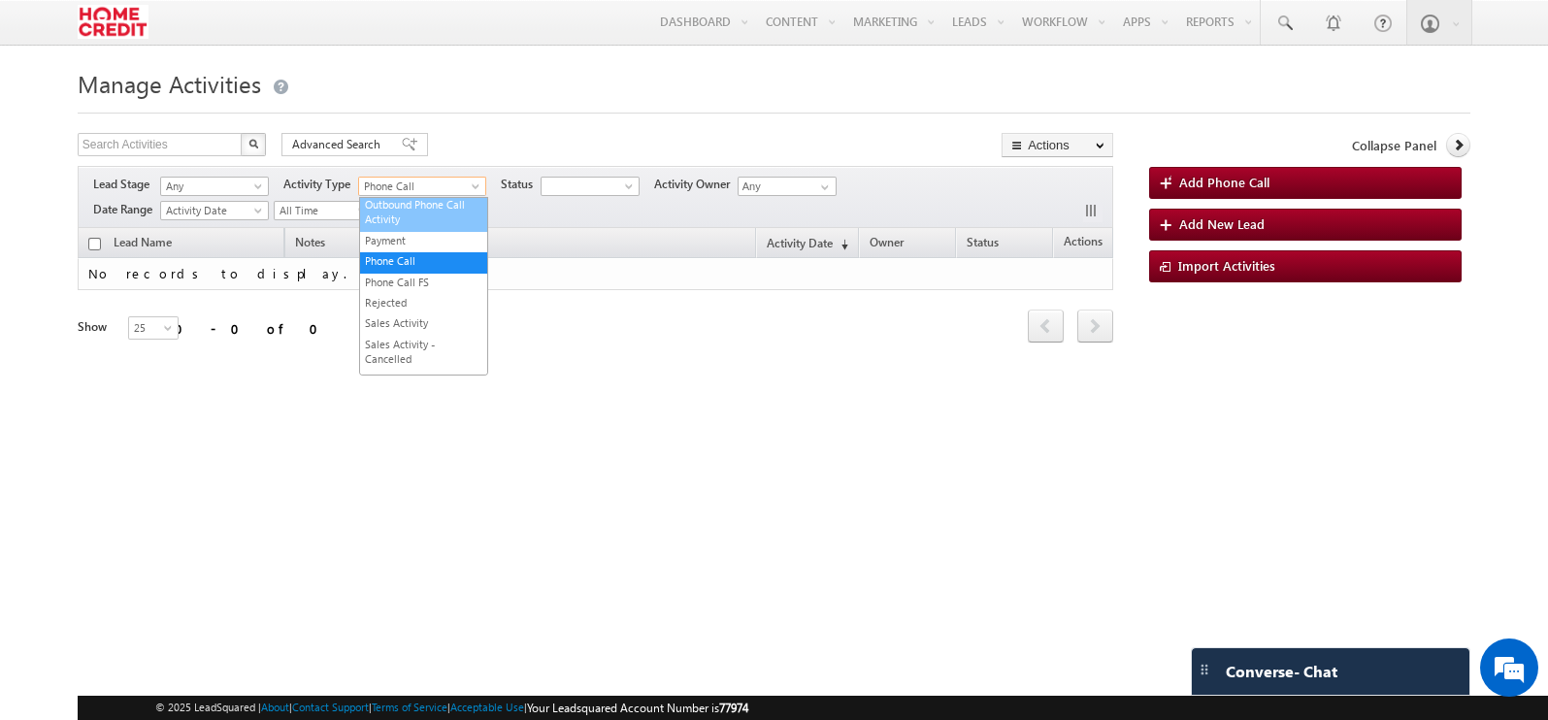
click at [420, 227] on link "Outbound Phone Call Activity" at bounding box center [423, 212] width 127 height 30
